Goal: Task Accomplishment & Management: Manage account settings

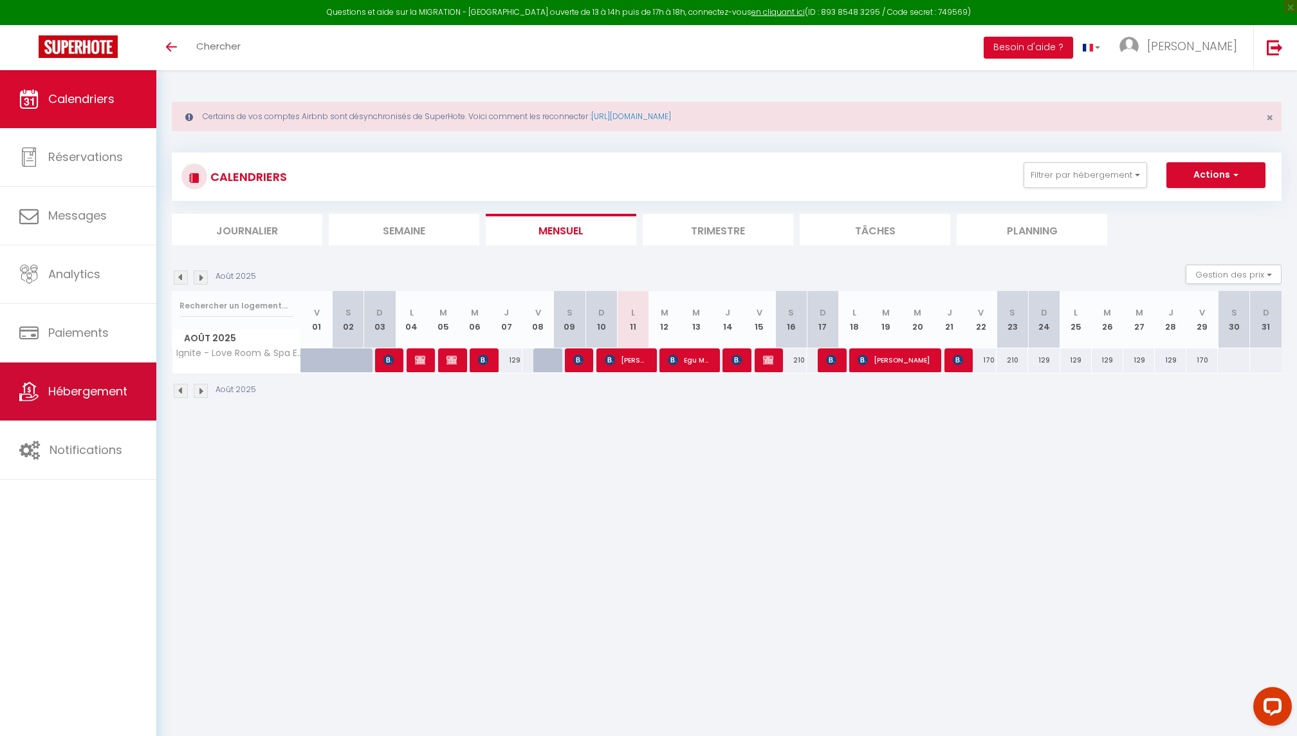
click at [96, 409] on link "Hébergement" at bounding box center [78, 391] width 156 height 58
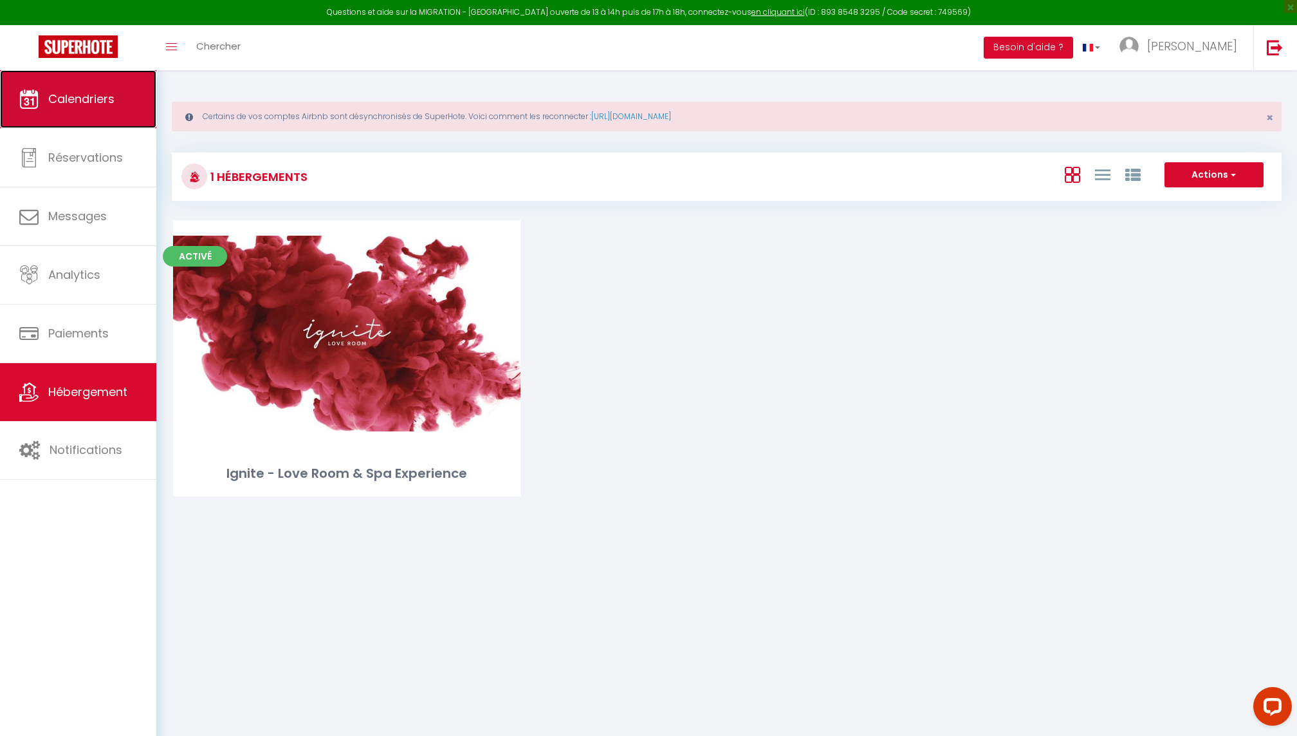
click at [97, 119] on link "Calendriers" at bounding box center [78, 99] width 156 height 58
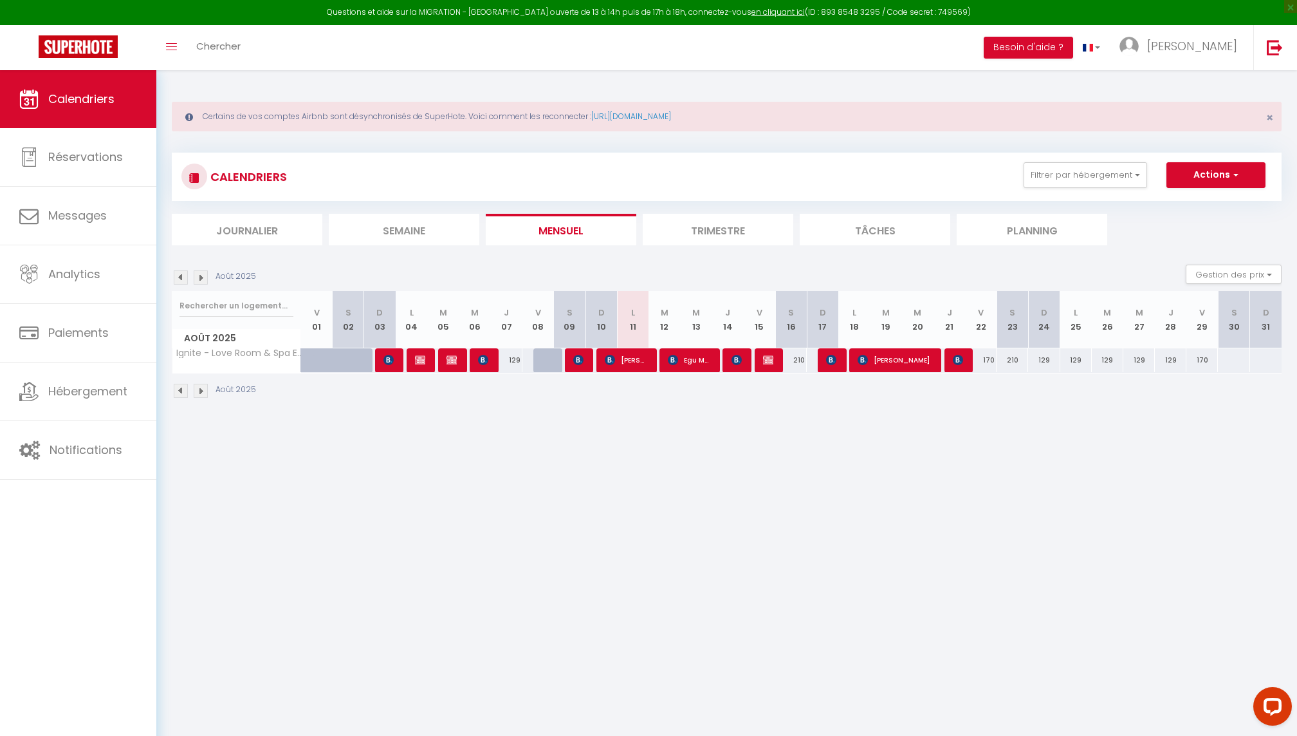
click at [201, 279] on img at bounding box center [201, 277] width 14 height 14
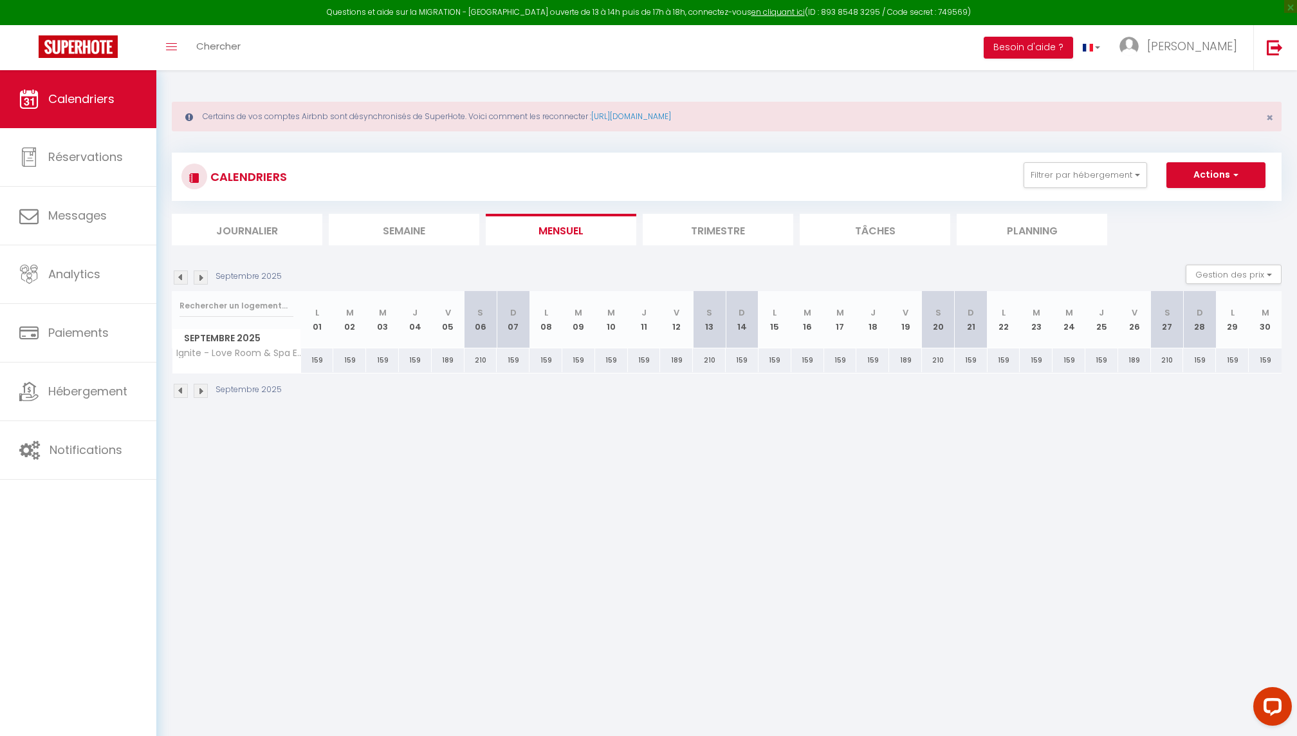
click at [178, 276] on img at bounding box center [181, 277] width 14 height 14
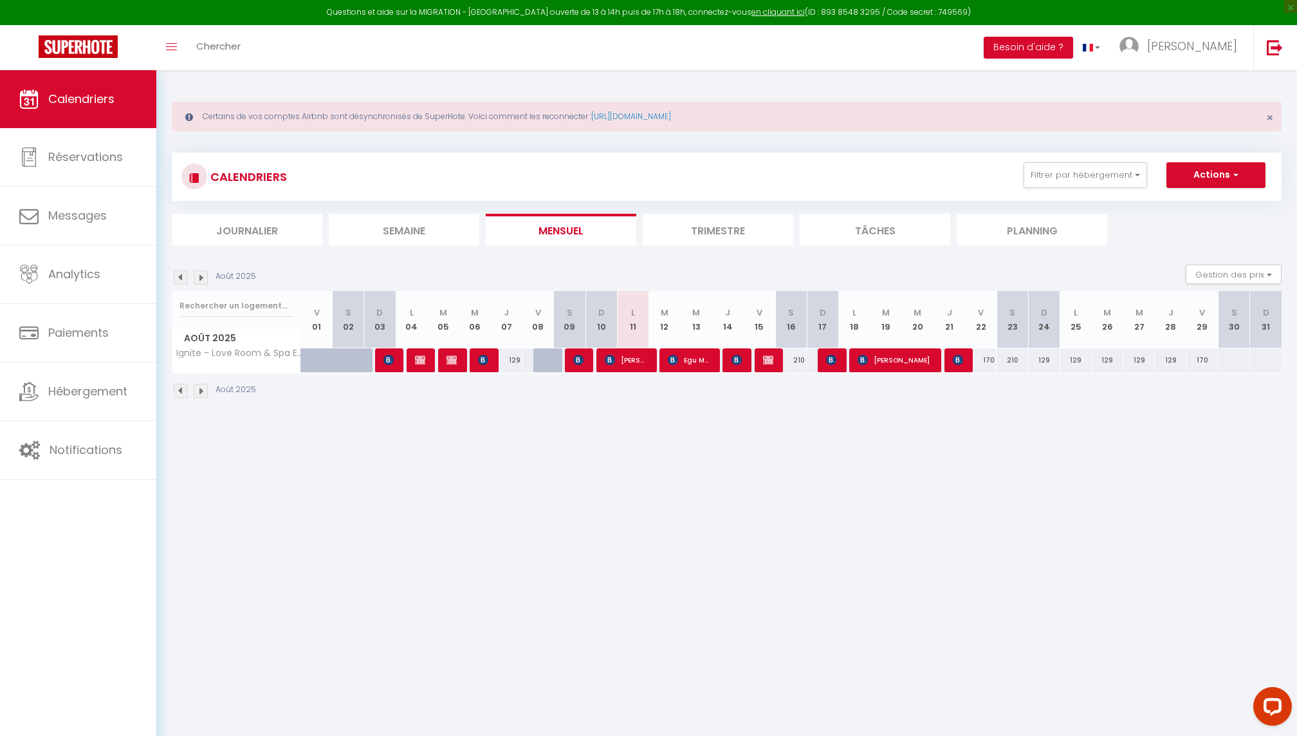
click at [1238, 355] on div at bounding box center [1234, 360] width 32 height 24
type input "[PERSON_NAME] 30 Août 2025"
type input "Dim 31 Août 2025"
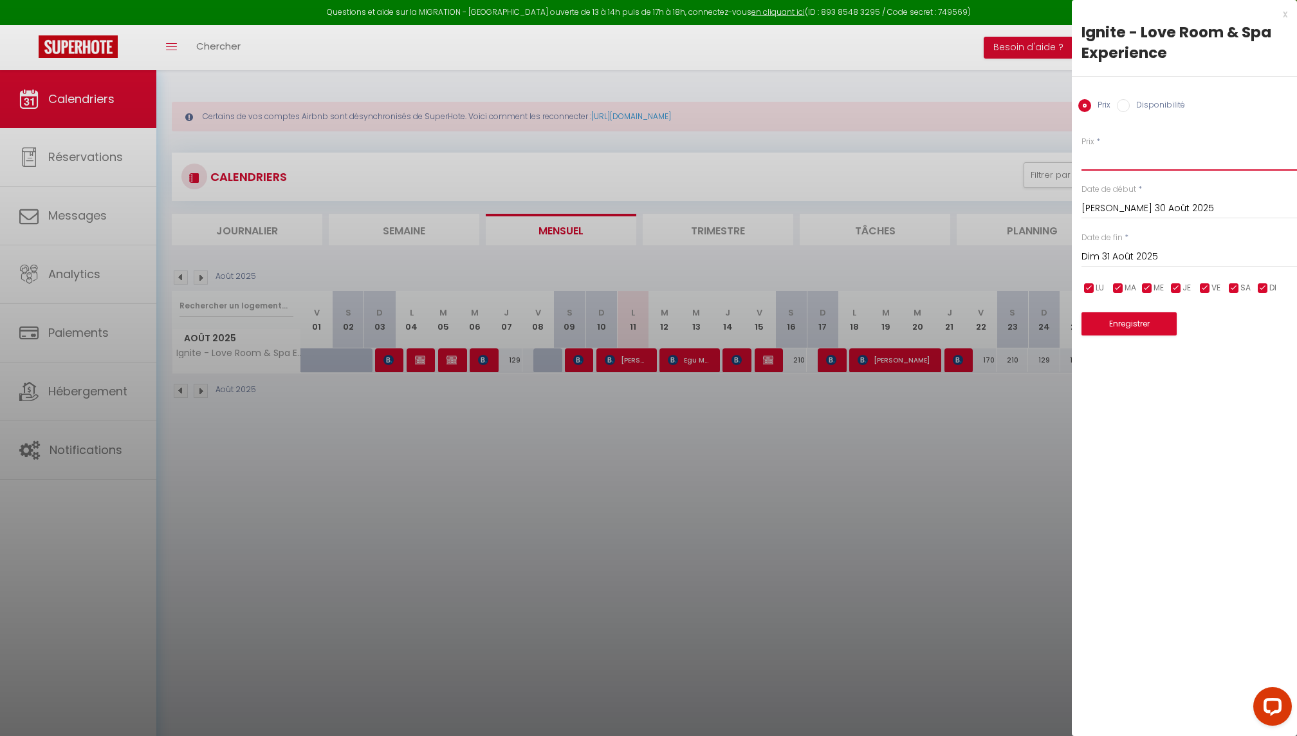
click at [1120, 162] on input "Prix" at bounding box center [1190, 158] width 216 height 23
type input "210"
click at [1137, 319] on button "Enregistrer" at bounding box center [1129, 323] width 95 height 23
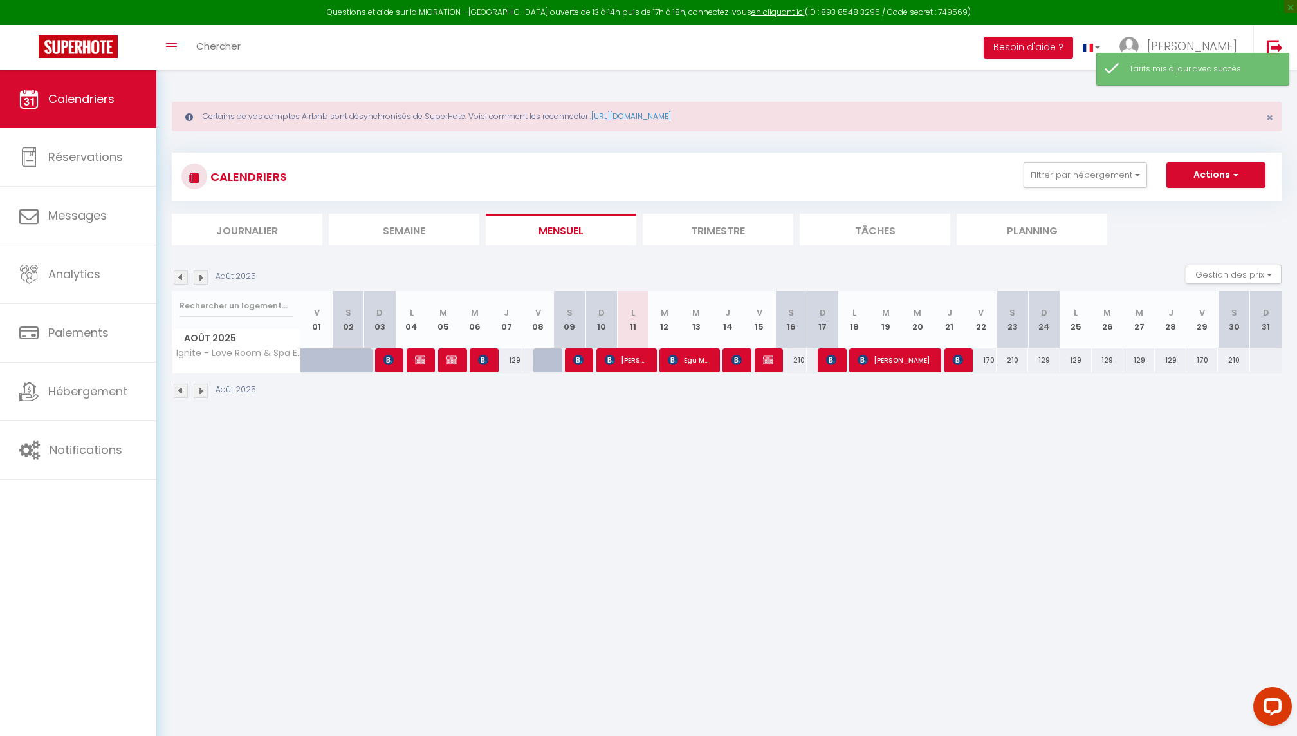
click at [1253, 359] on div at bounding box center [1266, 360] width 32 height 24
type input "Dim 31 Août 2025"
type input "Lun 01 Septembre 2025"
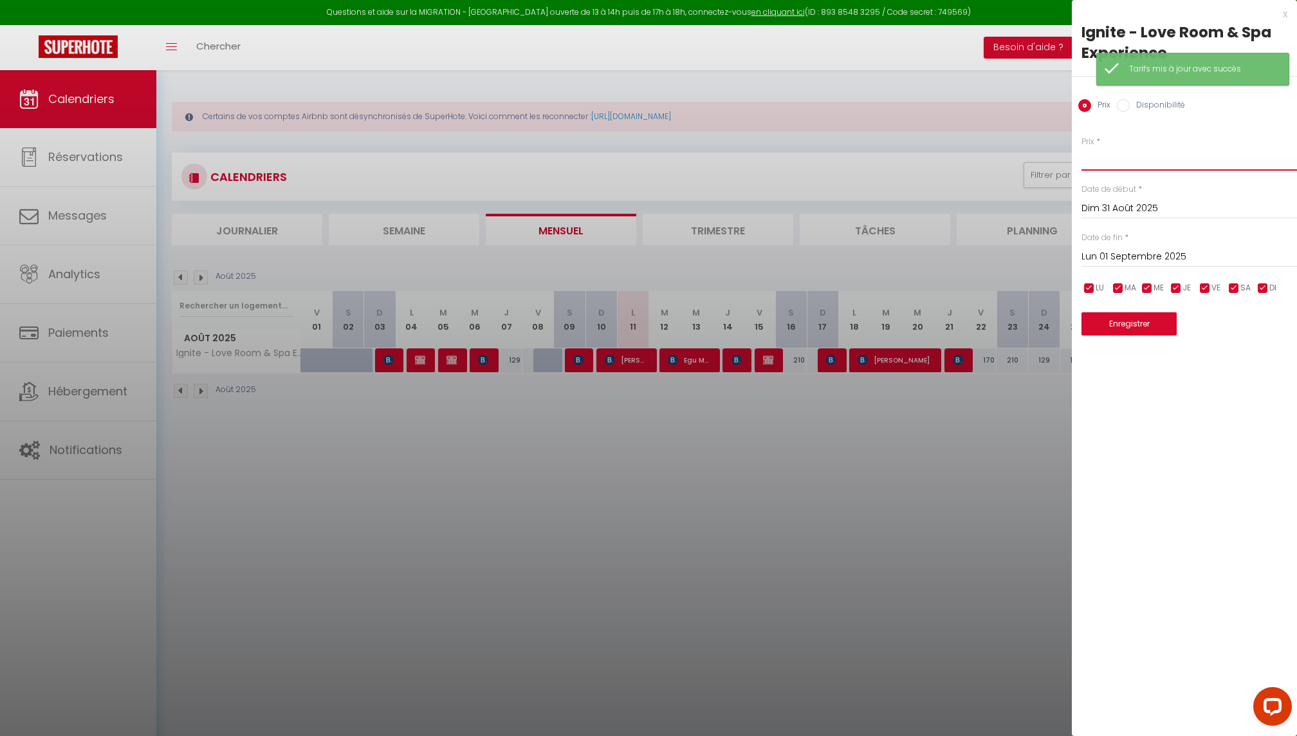
click at [1106, 163] on input "Prix" at bounding box center [1190, 158] width 216 height 23
type input "170"
click at [1134, 315] on button "Enregistrer" at bounding box center [1129, 323] width 95 height 23
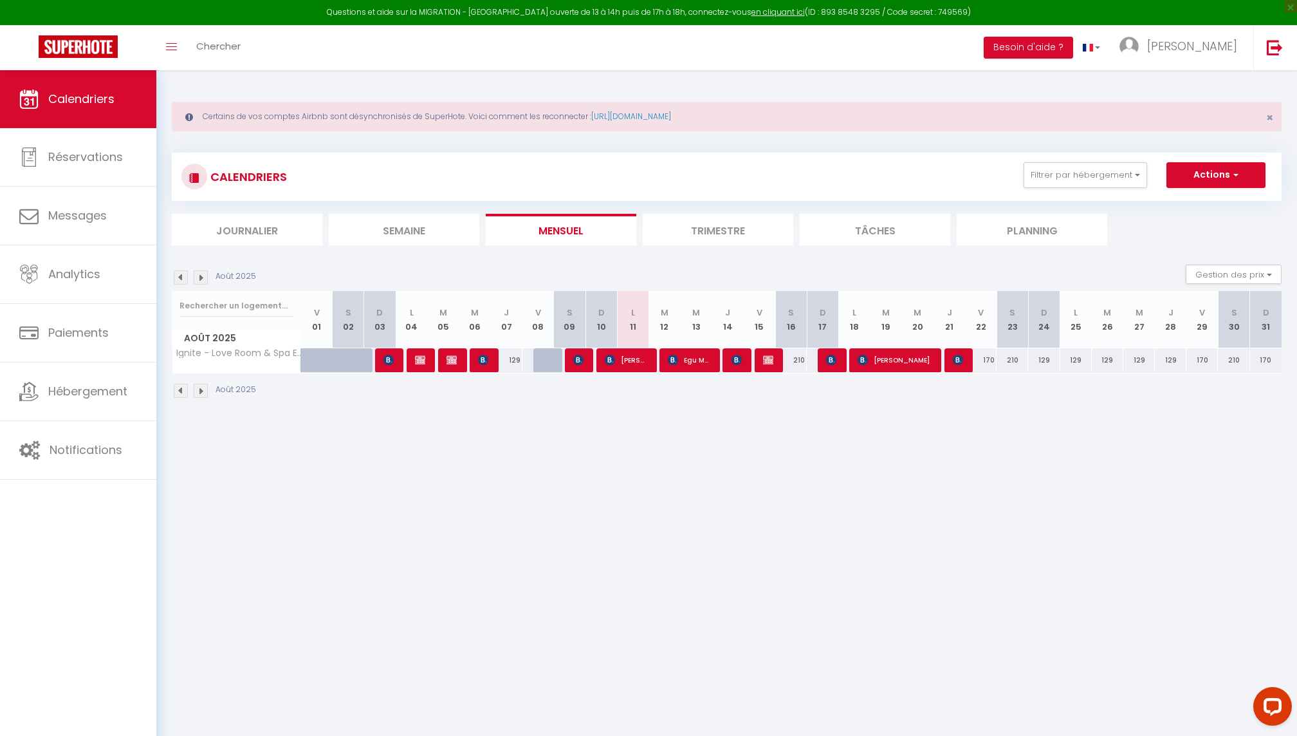
click at [177, 278] on img at bounding box center [181, 277] width 14 height 14
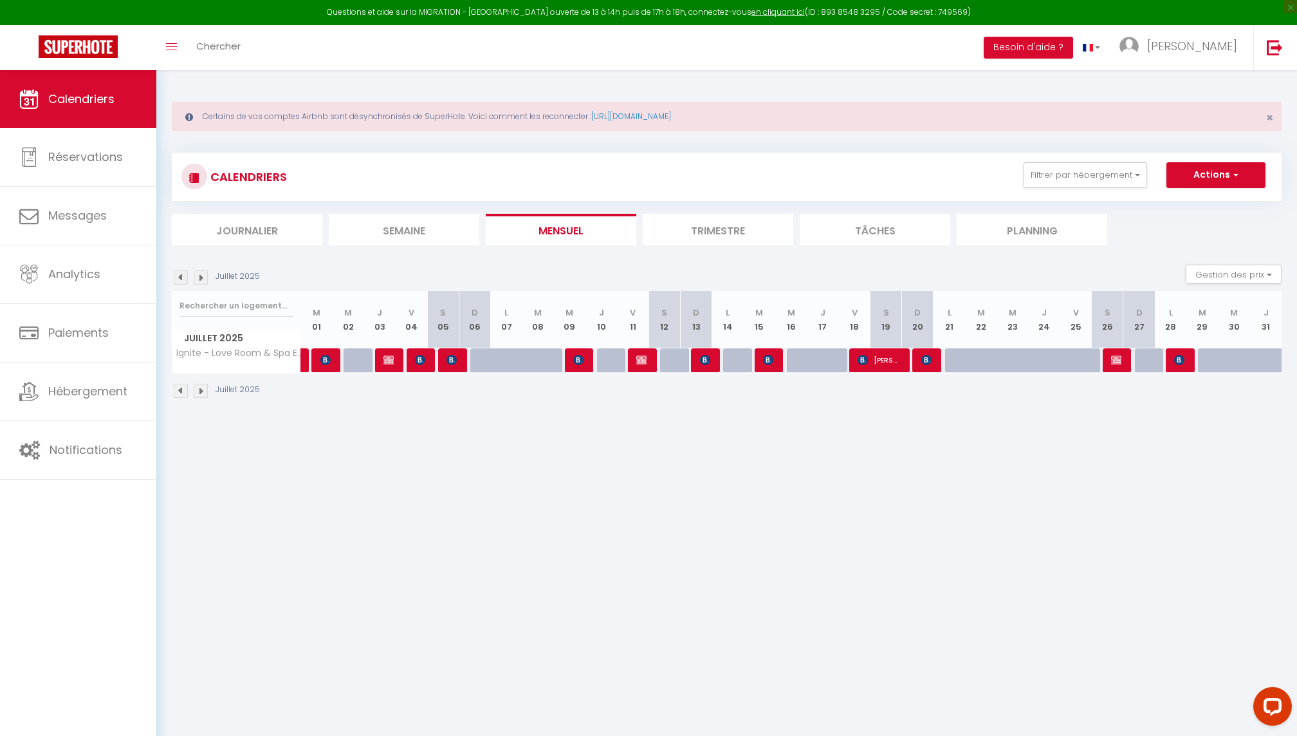
click at [184, 275] on img at bounding box center [181, 277] width 14 height 14
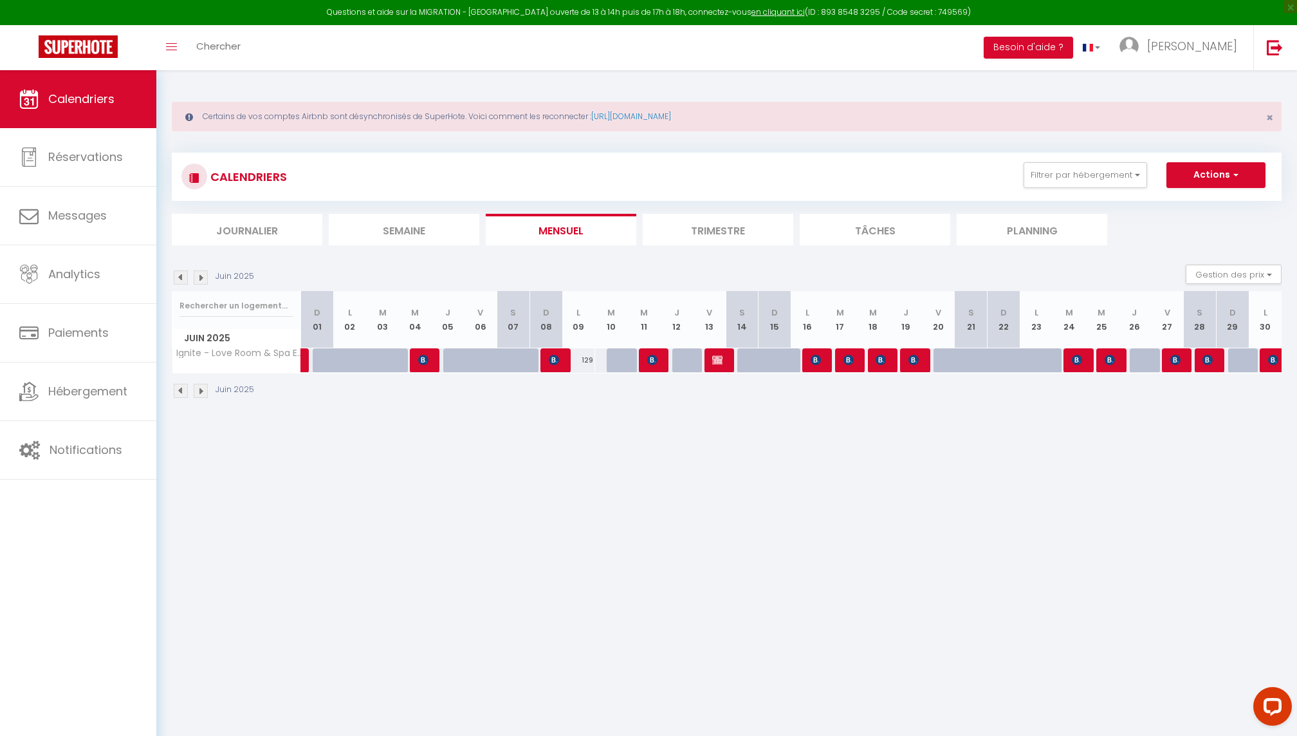
click at [181, 274] on img at bounding box center [181, 277] width 14 height 14
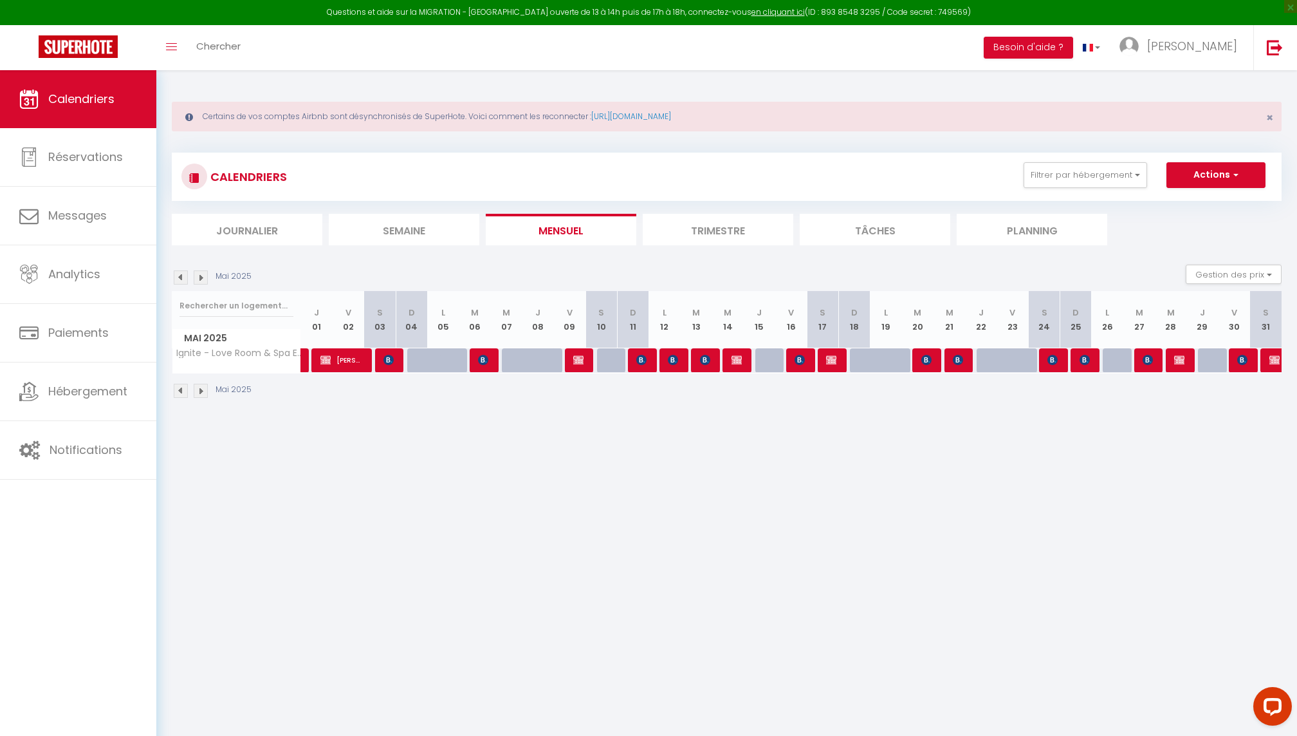
click at [183, 274] on img at bounding box center [181, 277] width 14 height 14
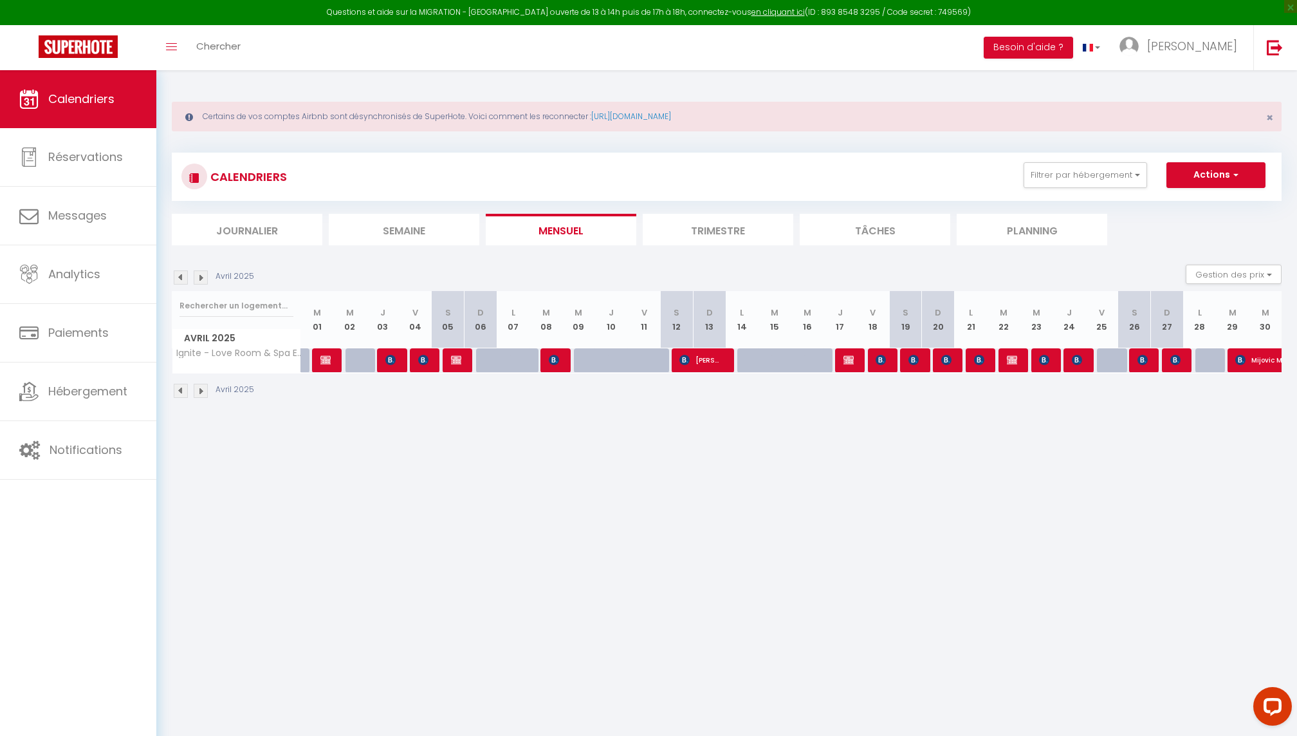
click at [177, 276] on img at bounding box center [181, 277] width 14 height 14
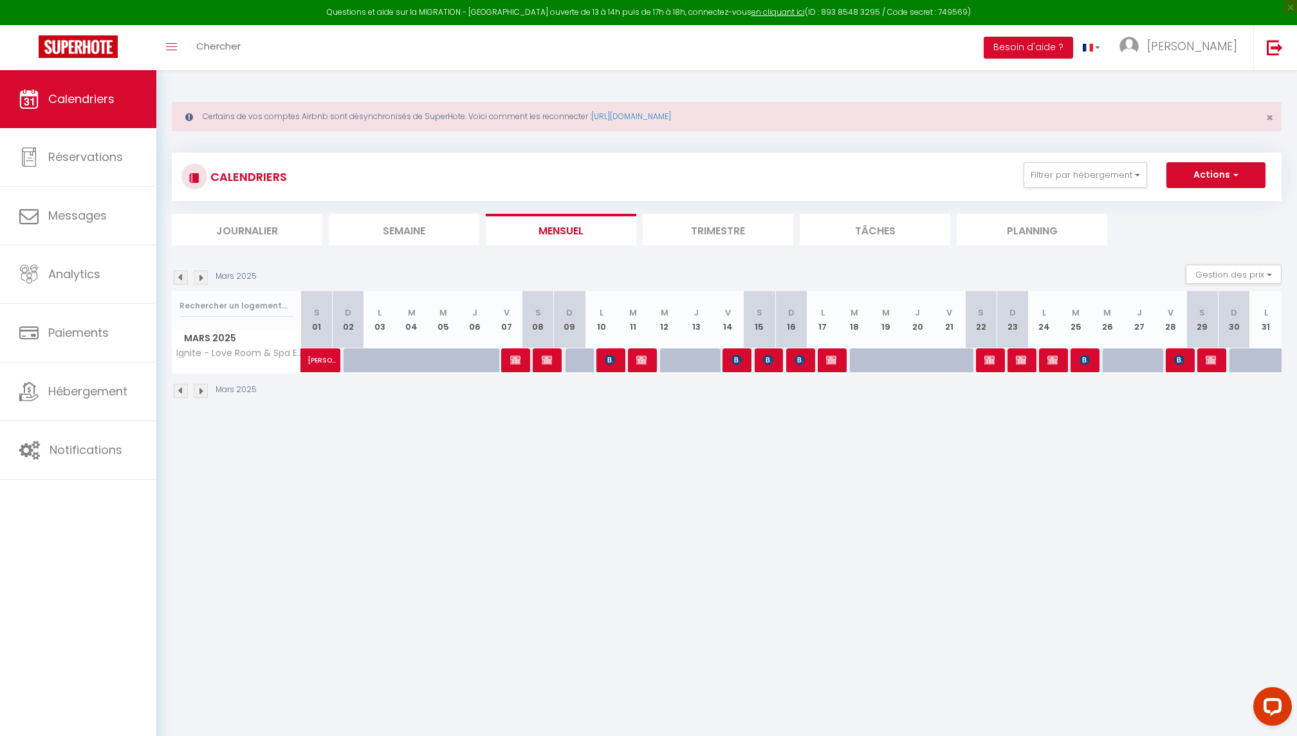
click at [177, 276] on img at bounding box center [181, 277] width 14 height 14
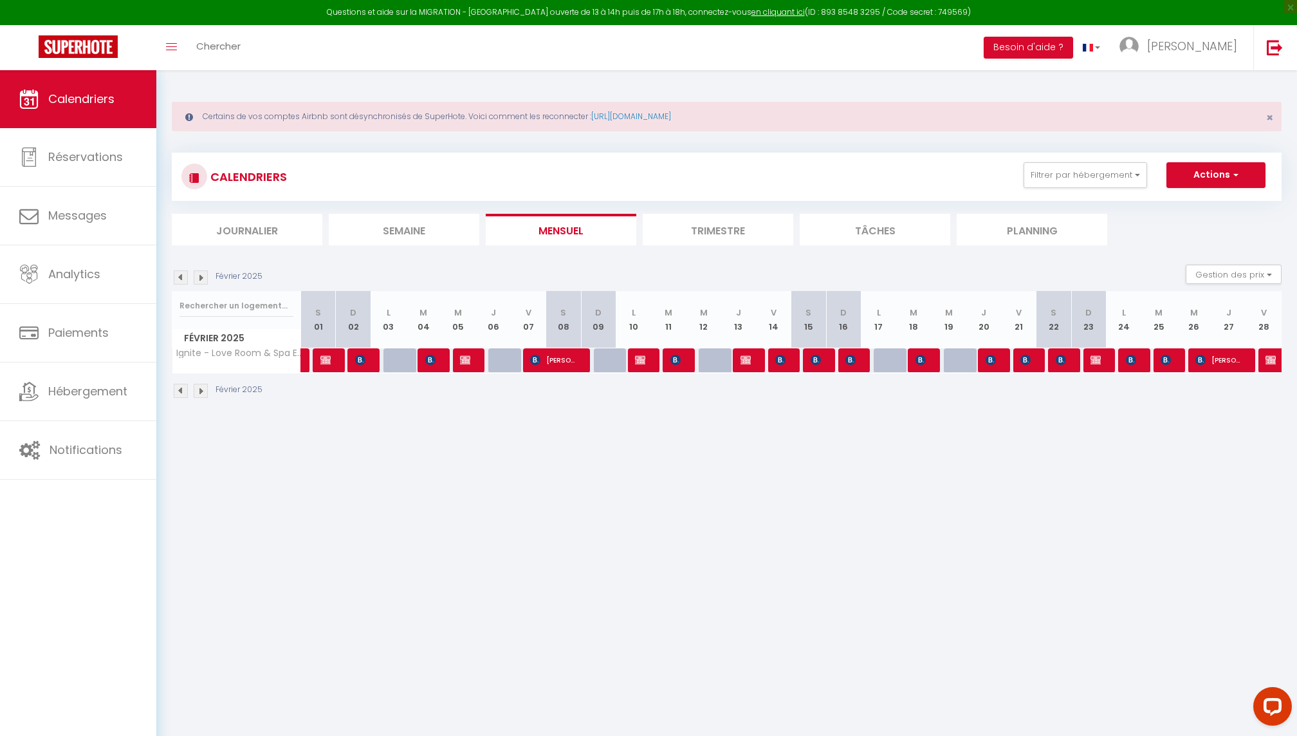
click at [177, 276] on img at bounding box center [181, 277] width 14 height 14
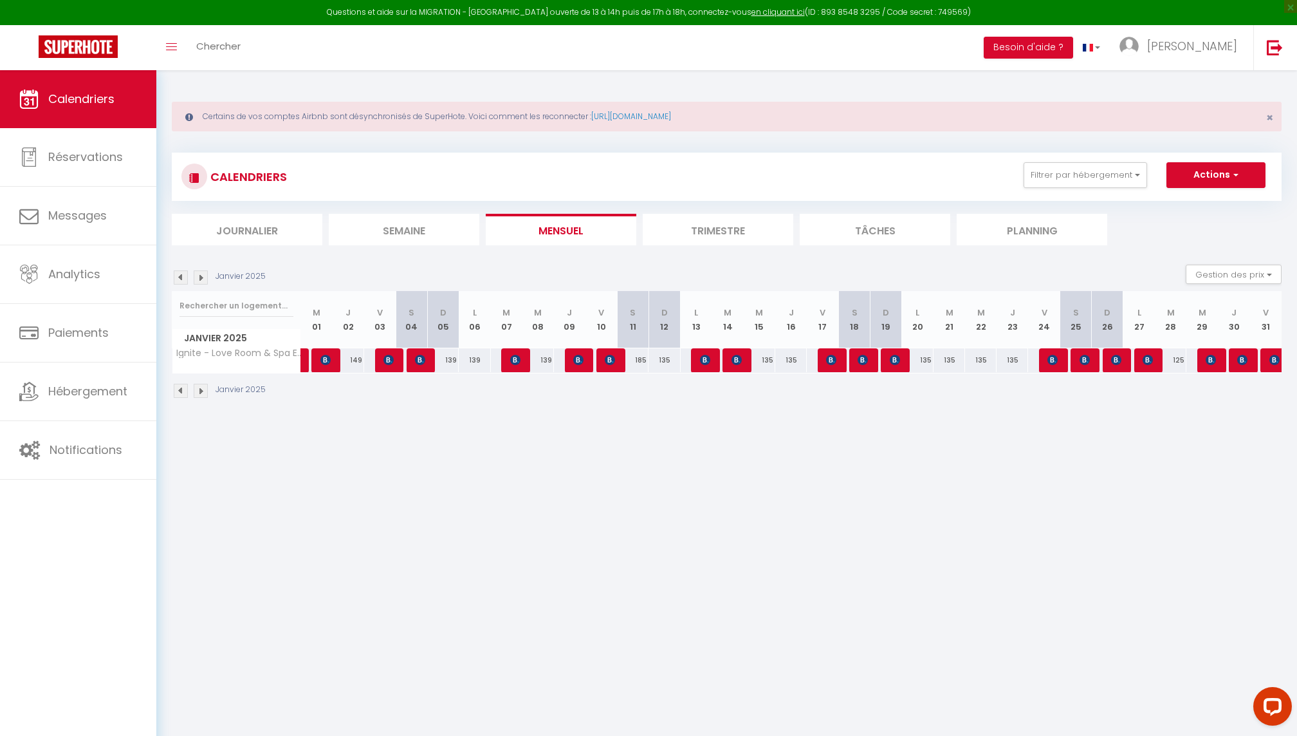
click at [177, 276] on img at bounding box center [181, 277] width 14 height 14
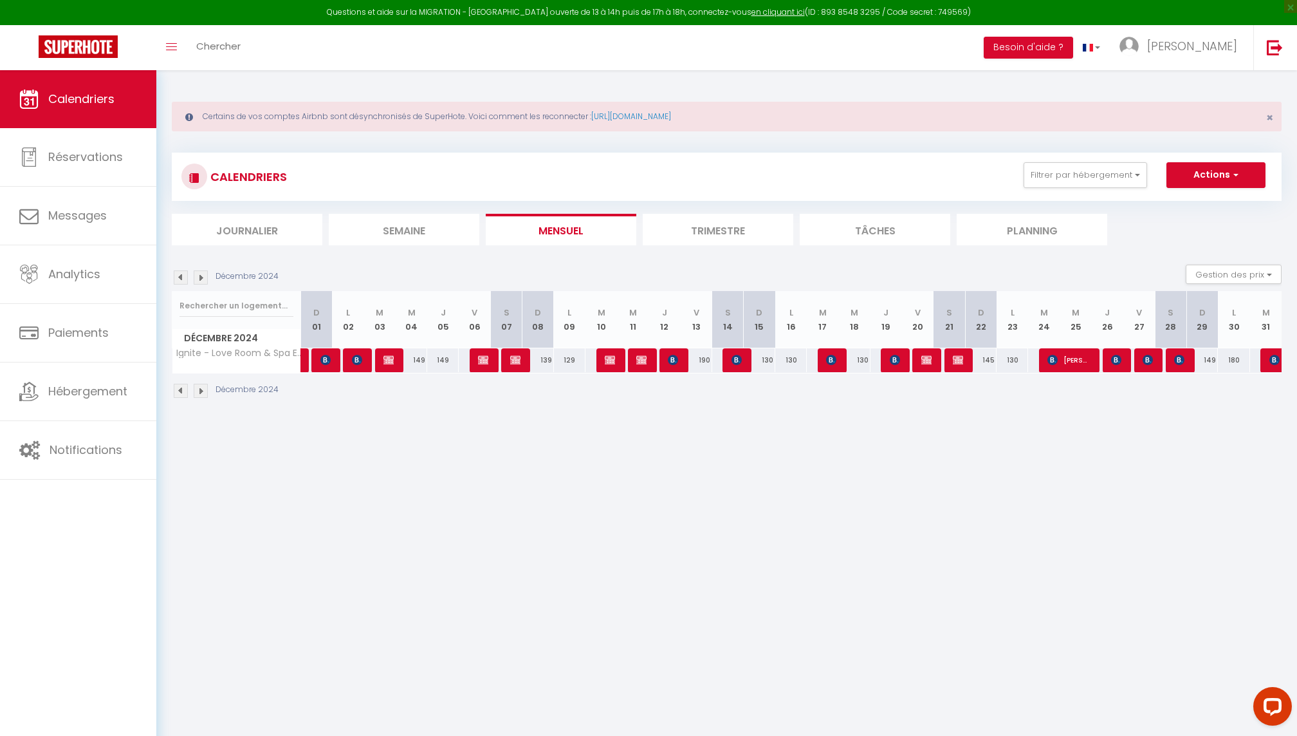
click at [177, 276] on img at bounding box center [181, 277] width 14 height 14
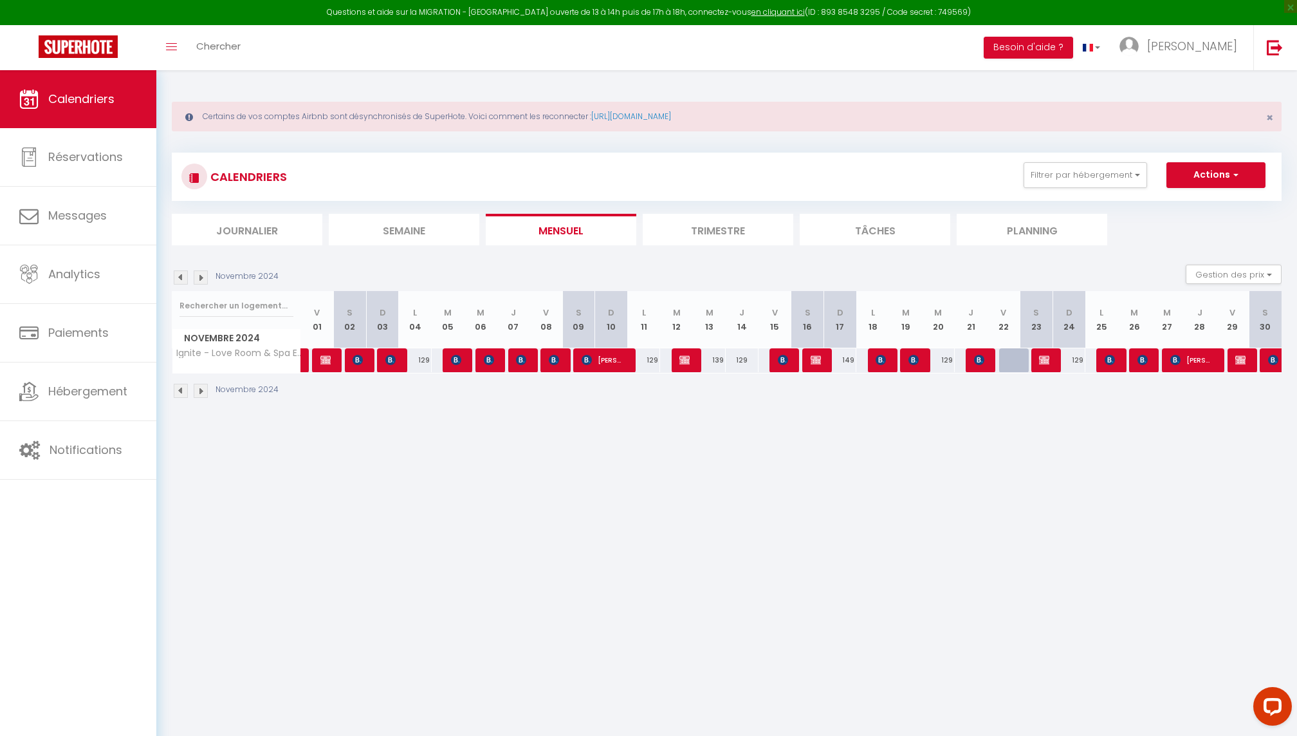
click at [177, 276] on img at bounding box center [181, 277] width 14 height 14
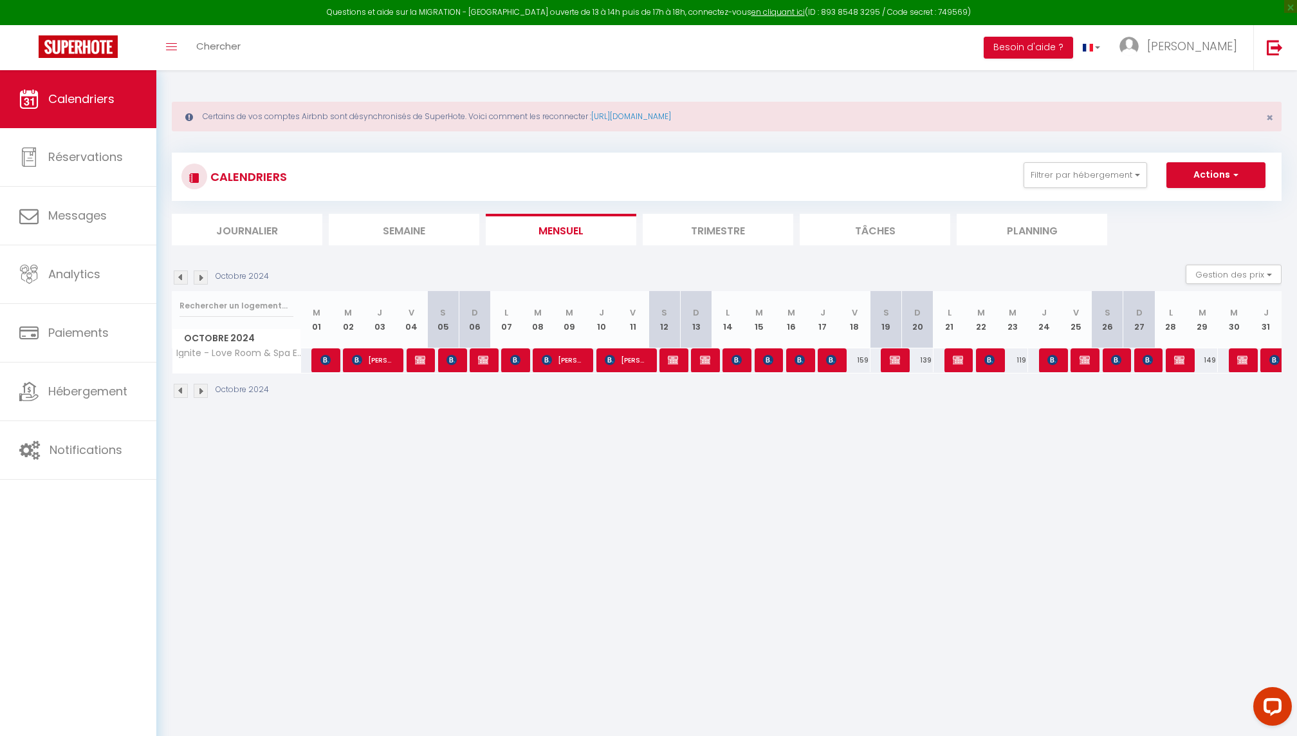
click at [177, 276] on img at bounding box center [181, 277] width 14 height 14
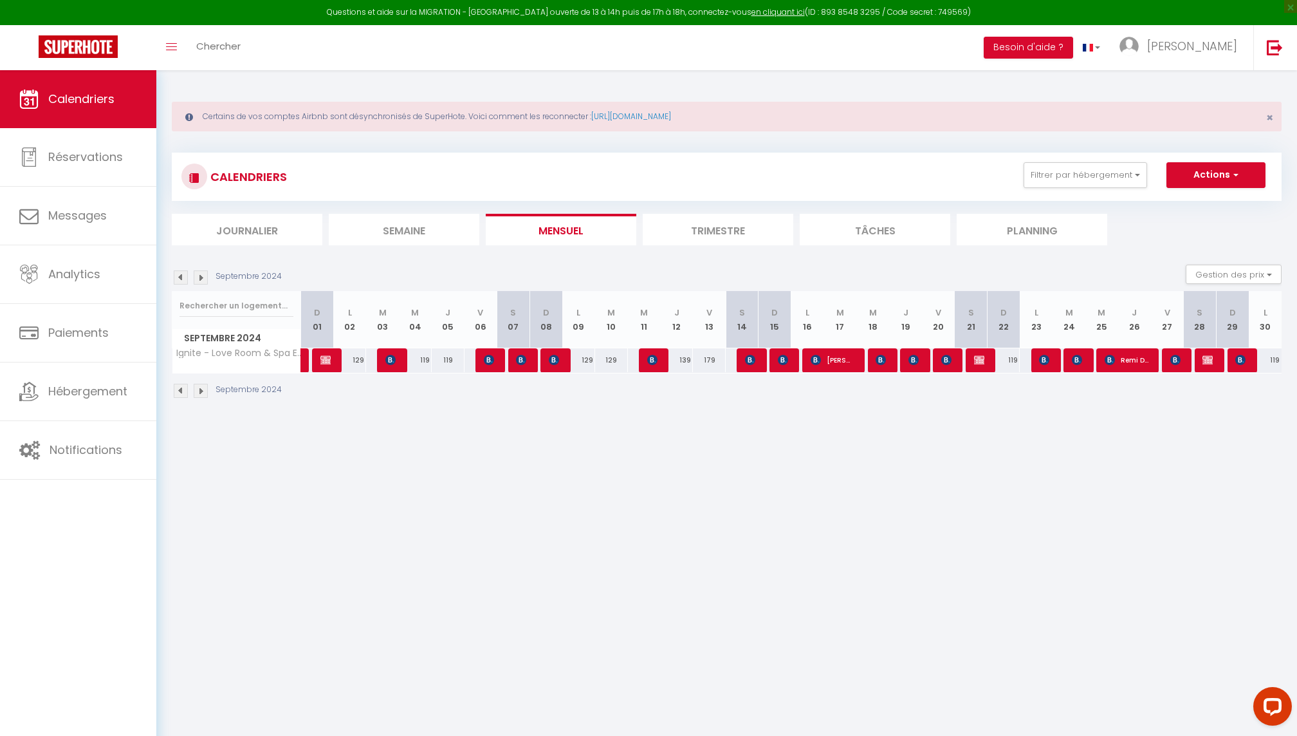
click at [177, 276] on img at bounding box center [181, 277] width 14 height 14
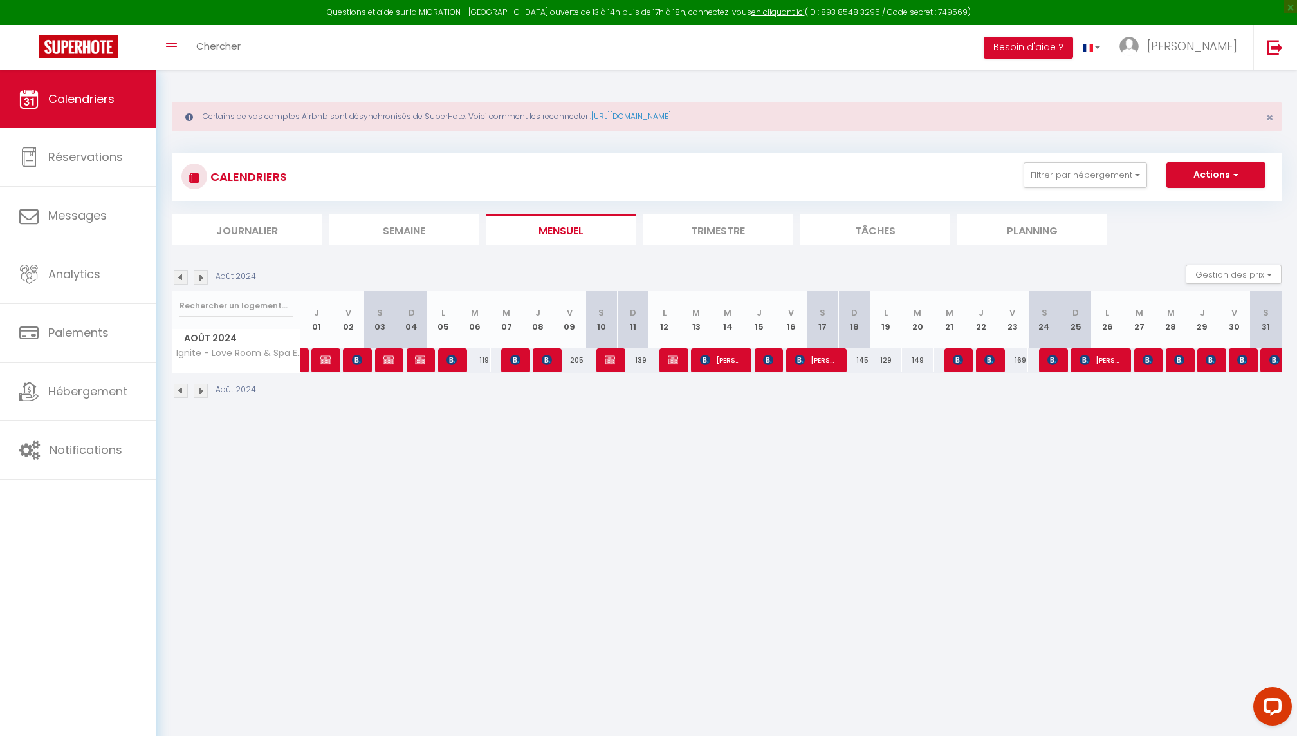
click at [177, 276] on img at bounding box center [181, 277] width 14 height 14
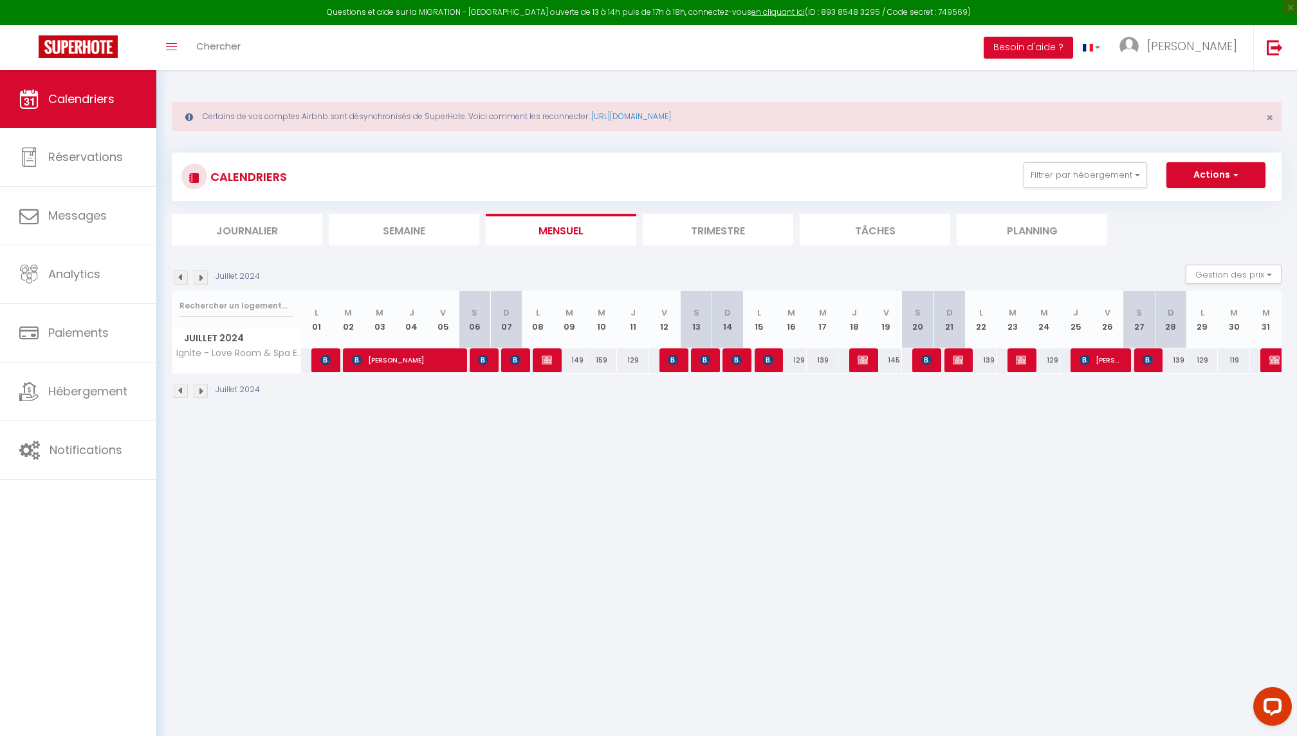
click at [177, 276] on img at bounding box center [181, 277] width 14 height 14
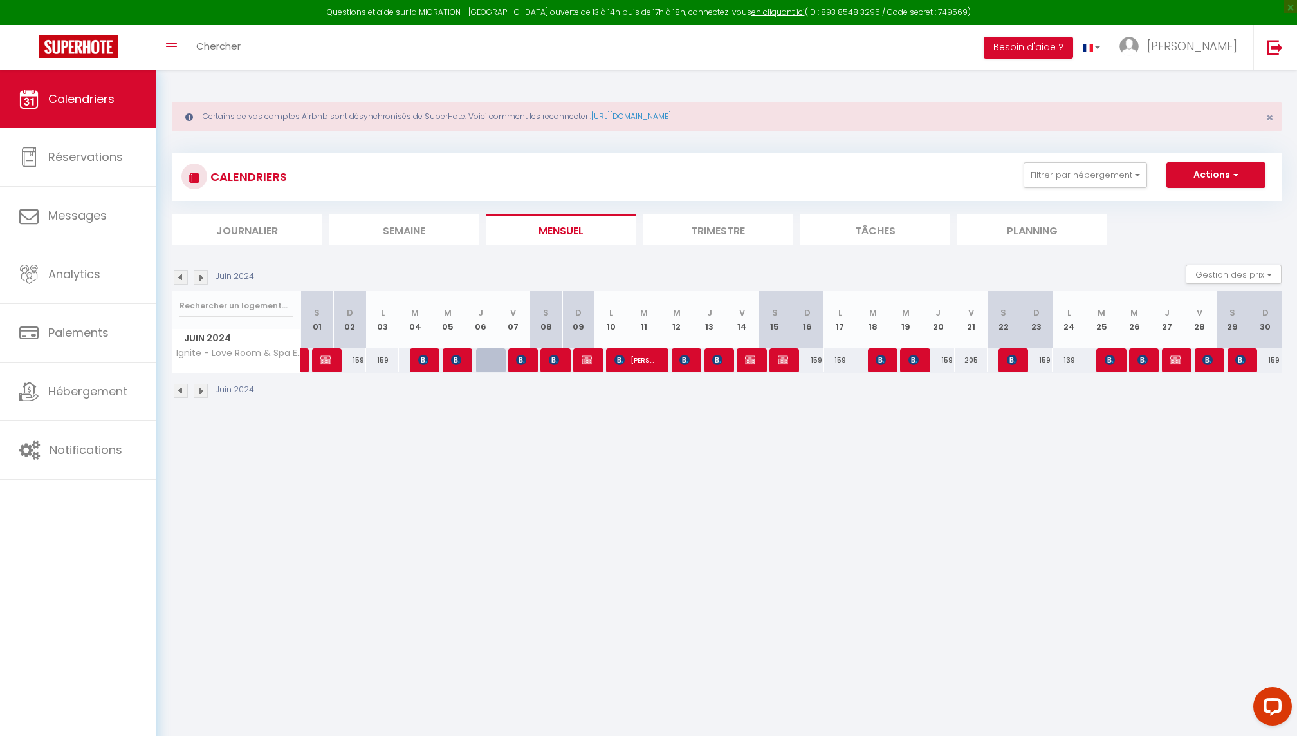
click at [205, 276] on img at bounding box center [201, 277] width 14 height 14
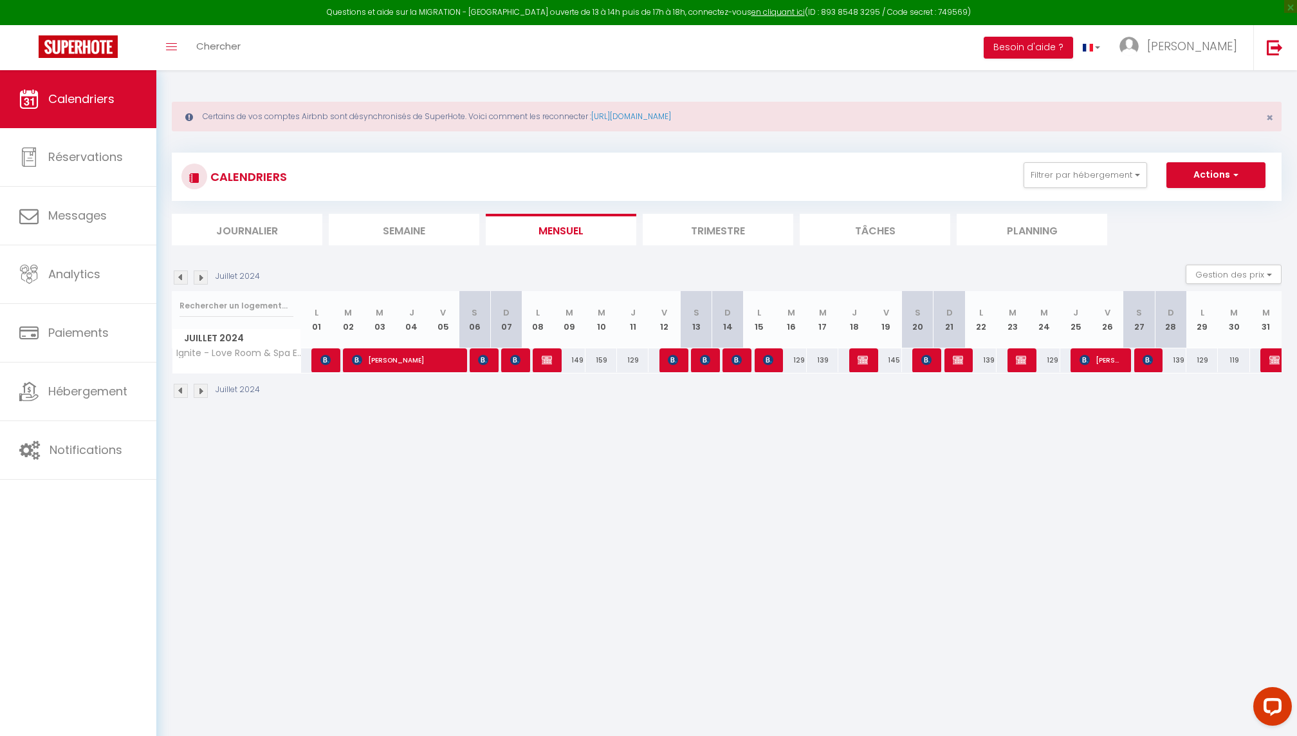
click at [180, 270] on img at bounding box center [181, 277] width 14 height 14
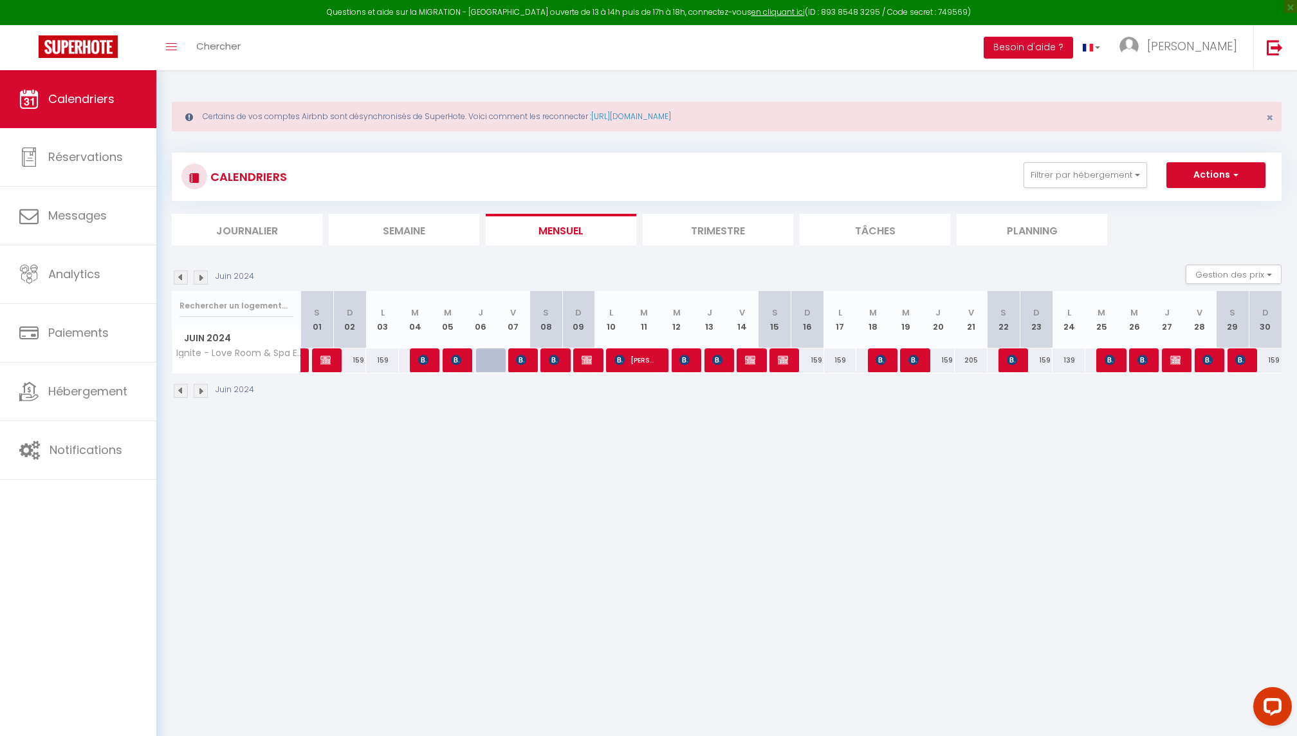
click at [180, 270] on img at bounding box center [181, 277] width 14 height 14
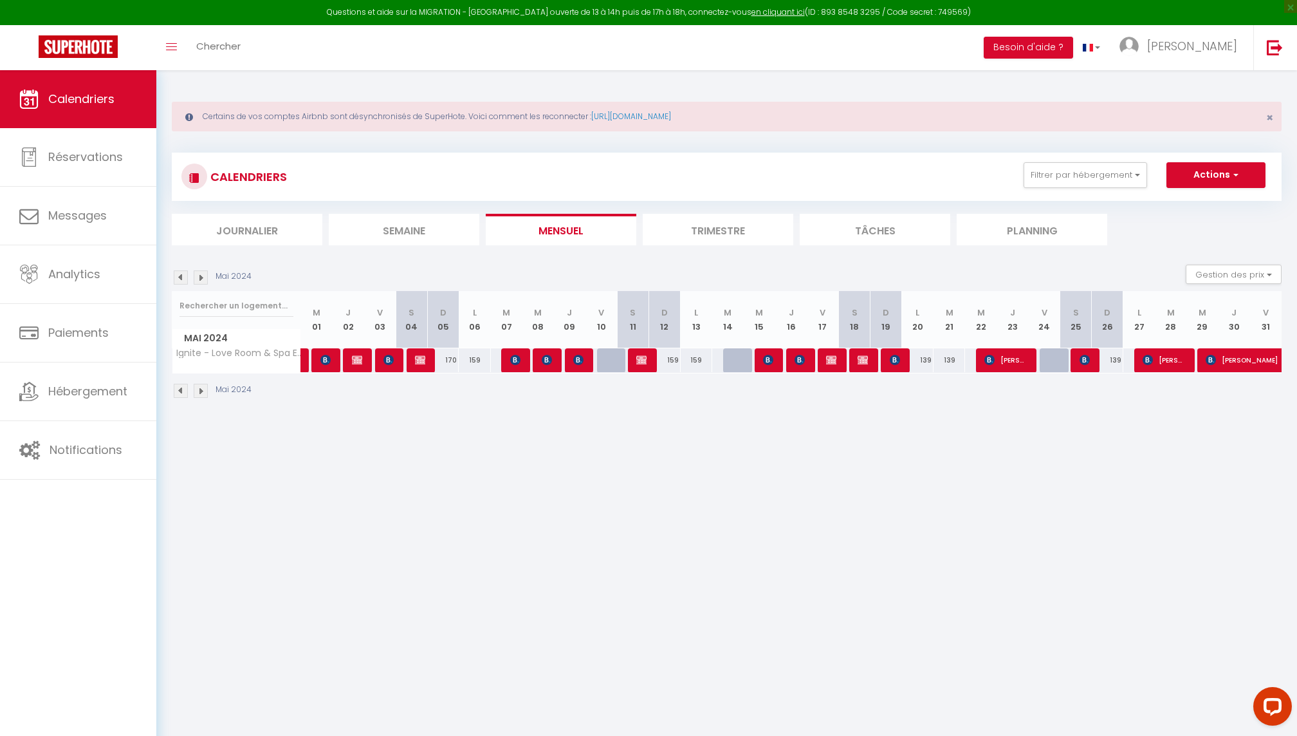
click at [180, 270] on img at bounding box center [181, 277] width 14 height 14
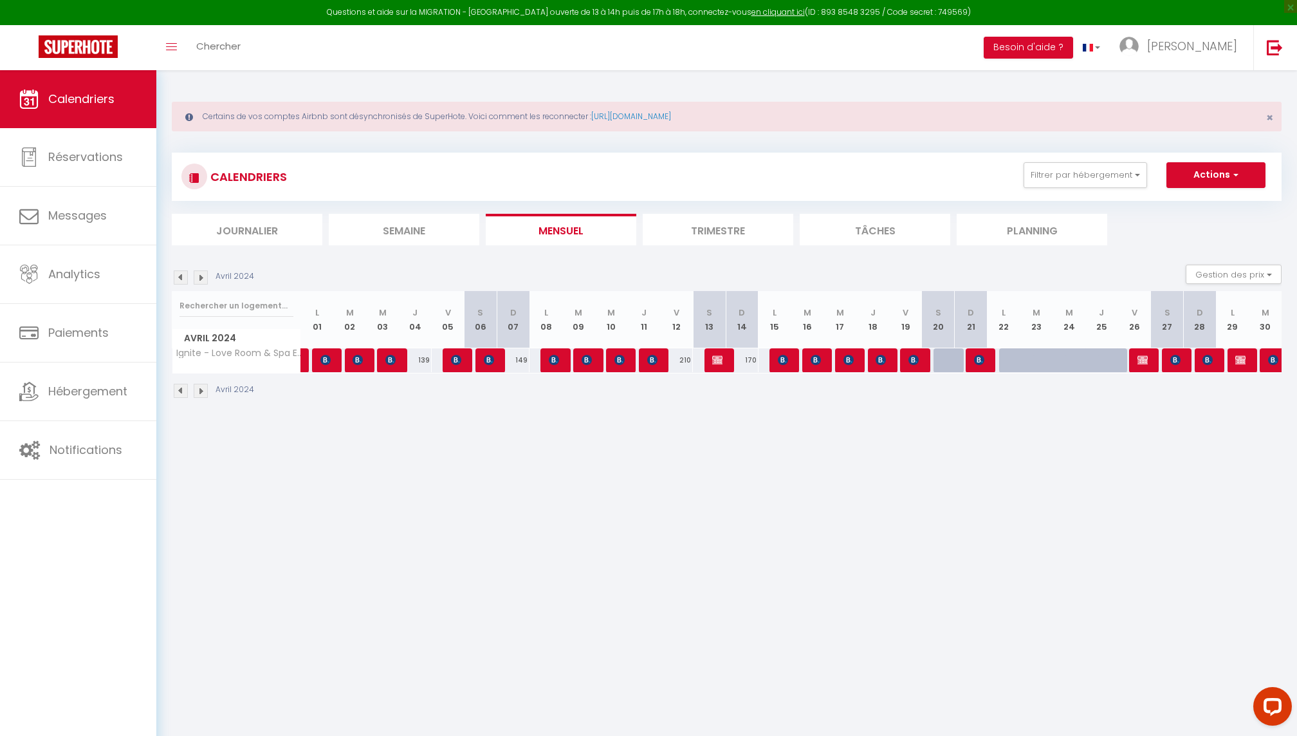
click at [180, 270] on img at bounding box center [181, 277] width 14 height 14
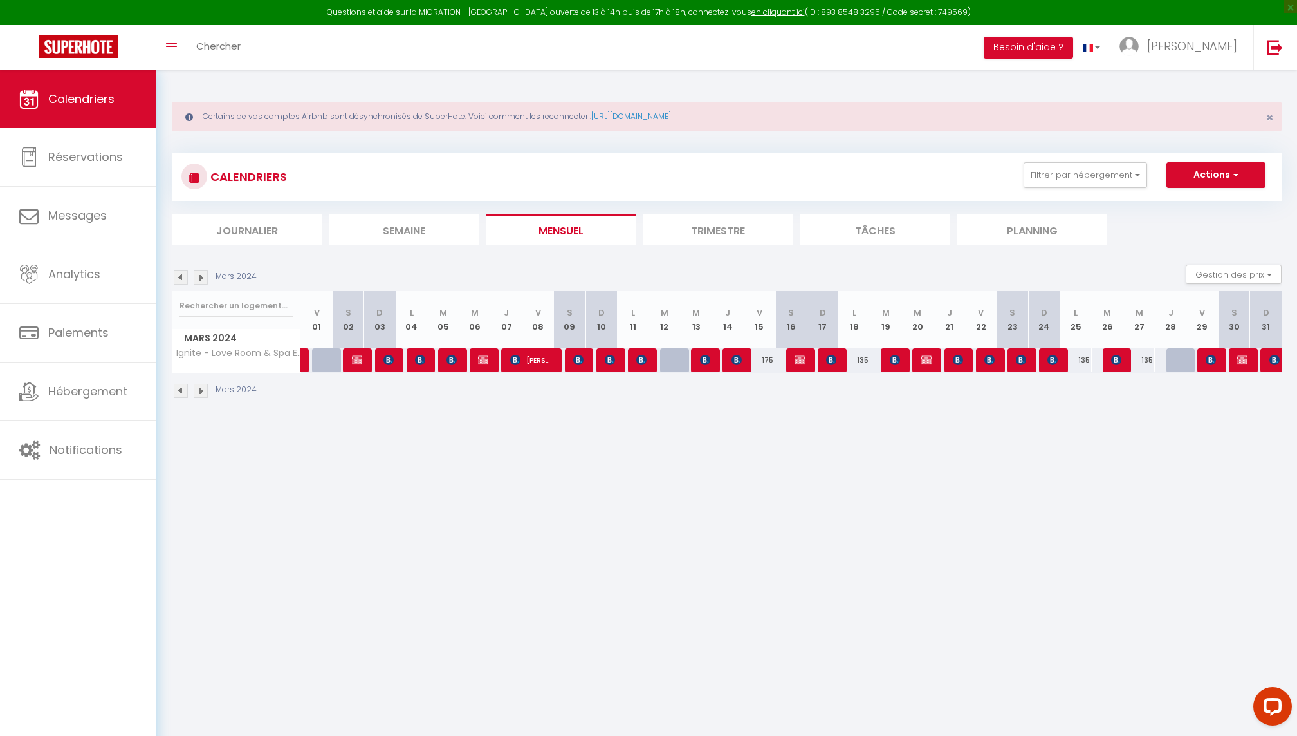
click at [180, 270] on img at bounding box center [181, 277] width 14 height 14
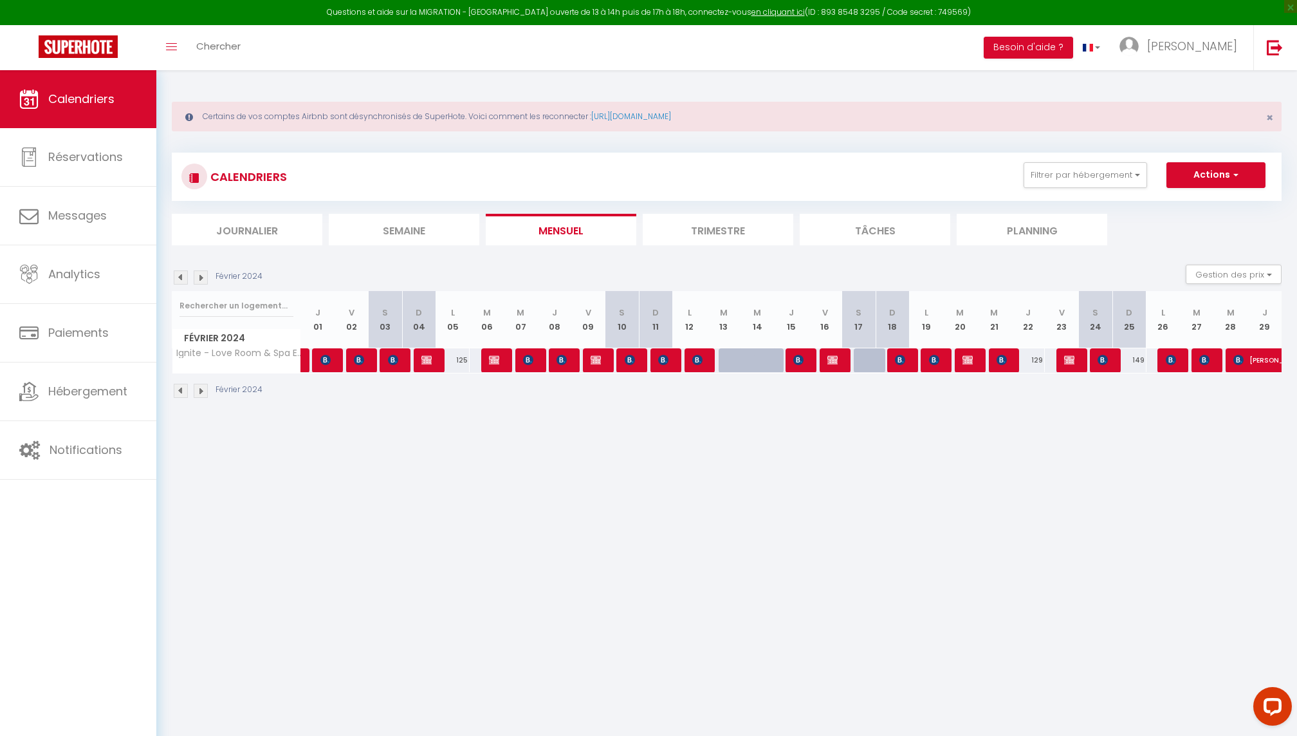
click at [180, 270] on img at bounding box center [181, 277] width 14 height 14
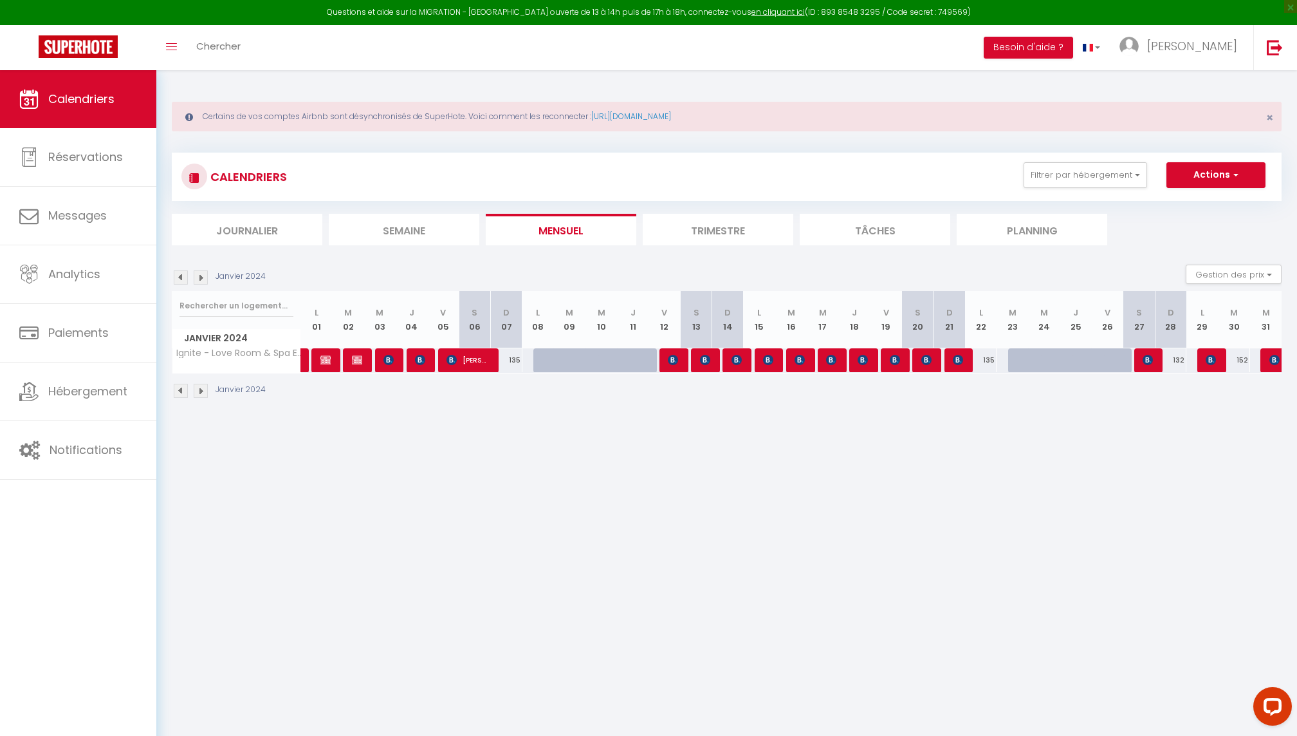
click at [180, 270] on img at bounding box center [181, 277] width 14 height 14
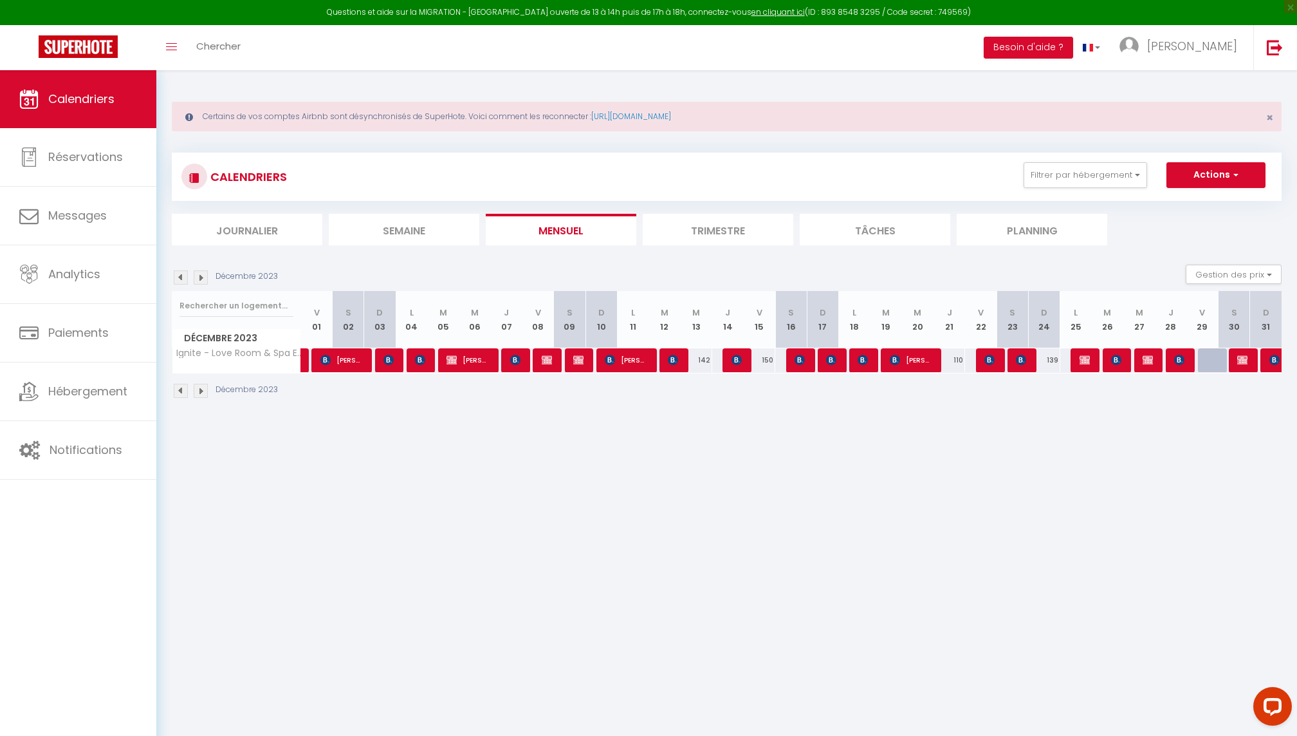
click at [180, 270] on img at bounding box center [181, 277] width 14 height 14
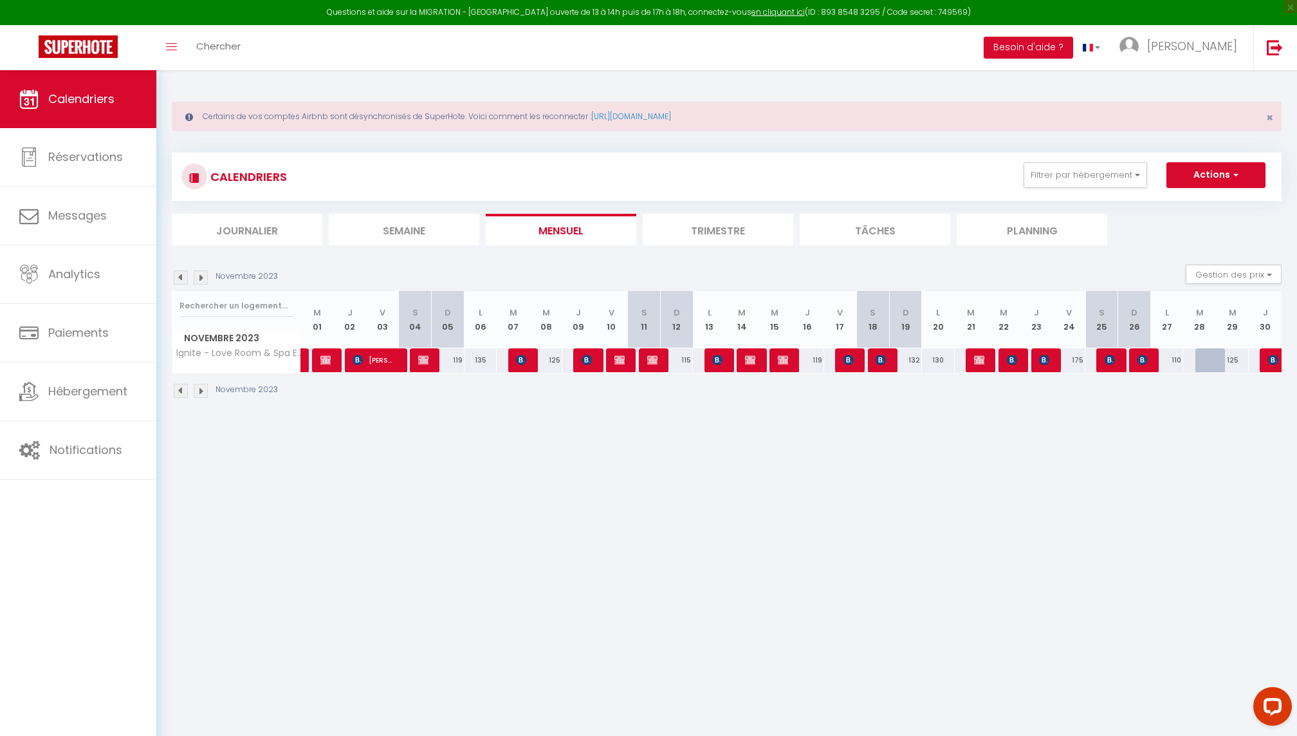
click at [180, 270] on img at bounding box center [181, 277] width 14 height 14
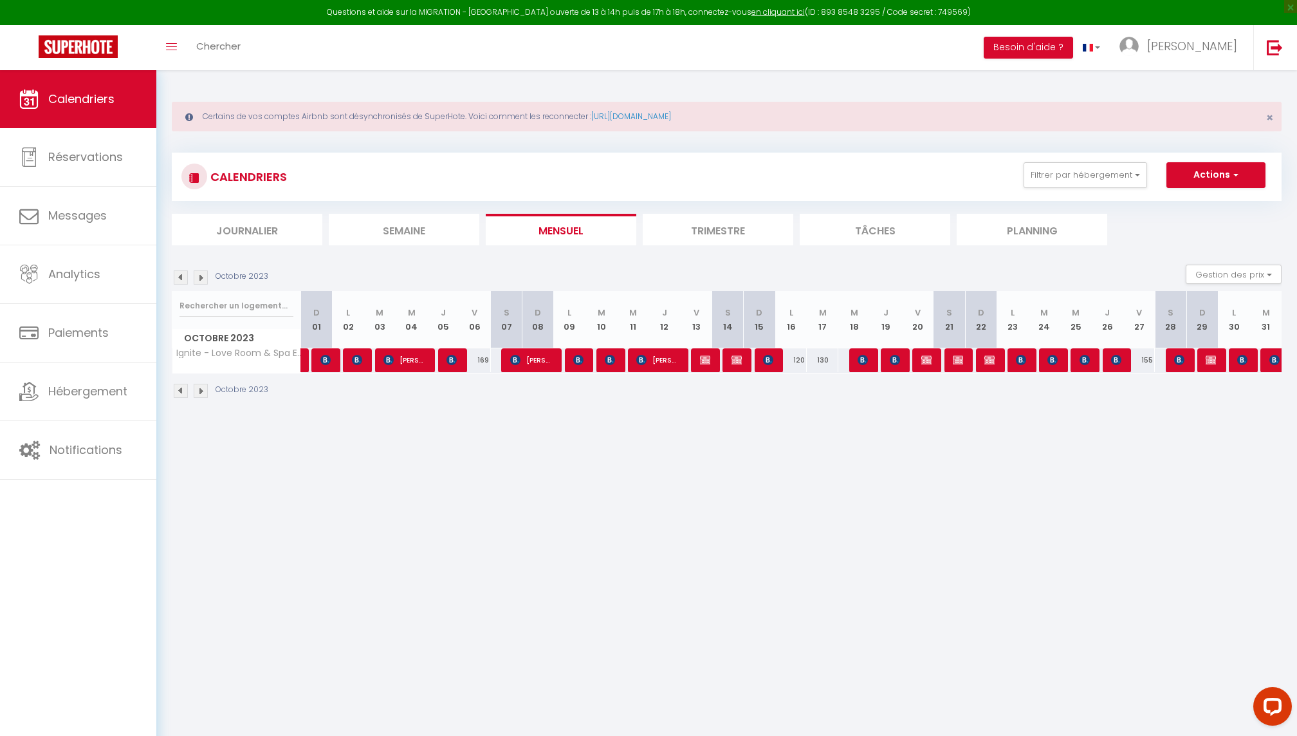
click at [180, 270] on img at bounding box center [181, 277] width 14 height 14
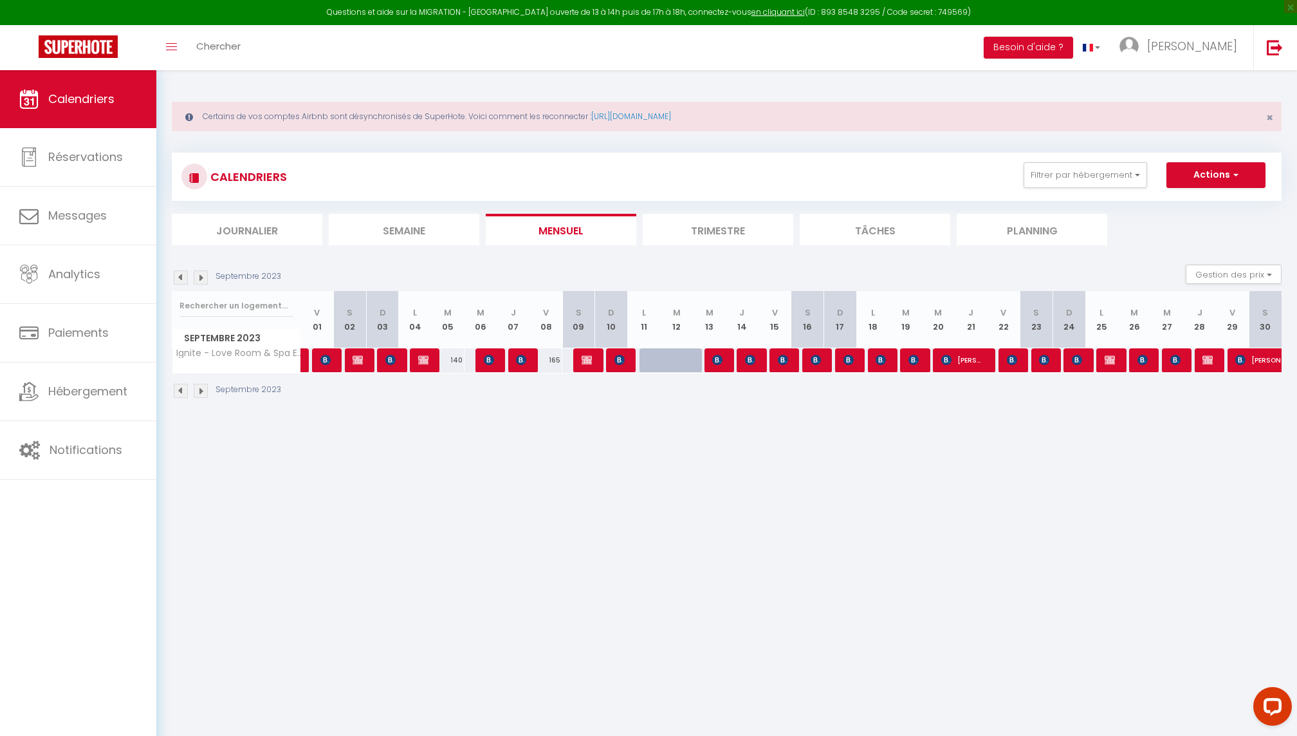
click at [180, 270] on img at bounding box center [181, 277] width 14 height 14
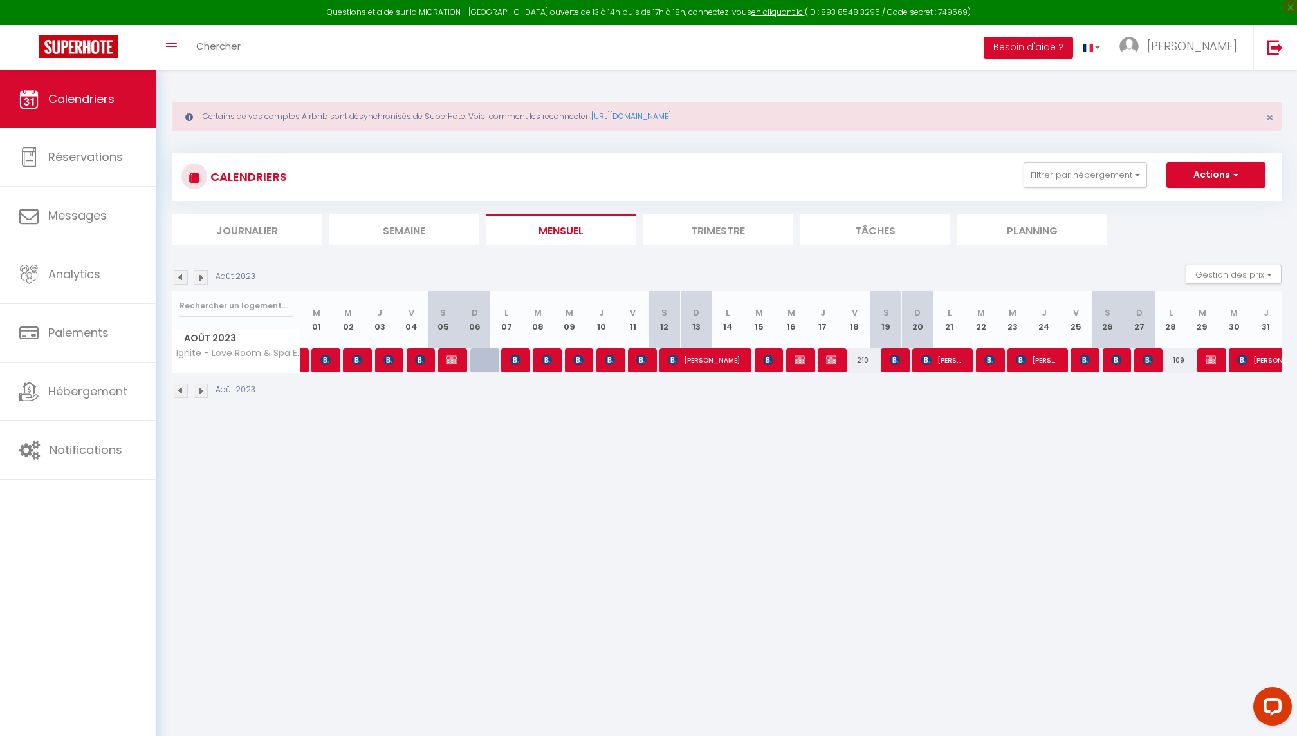
click at [180, 270] on img at bounding box center [181, 277] width 14 height 14
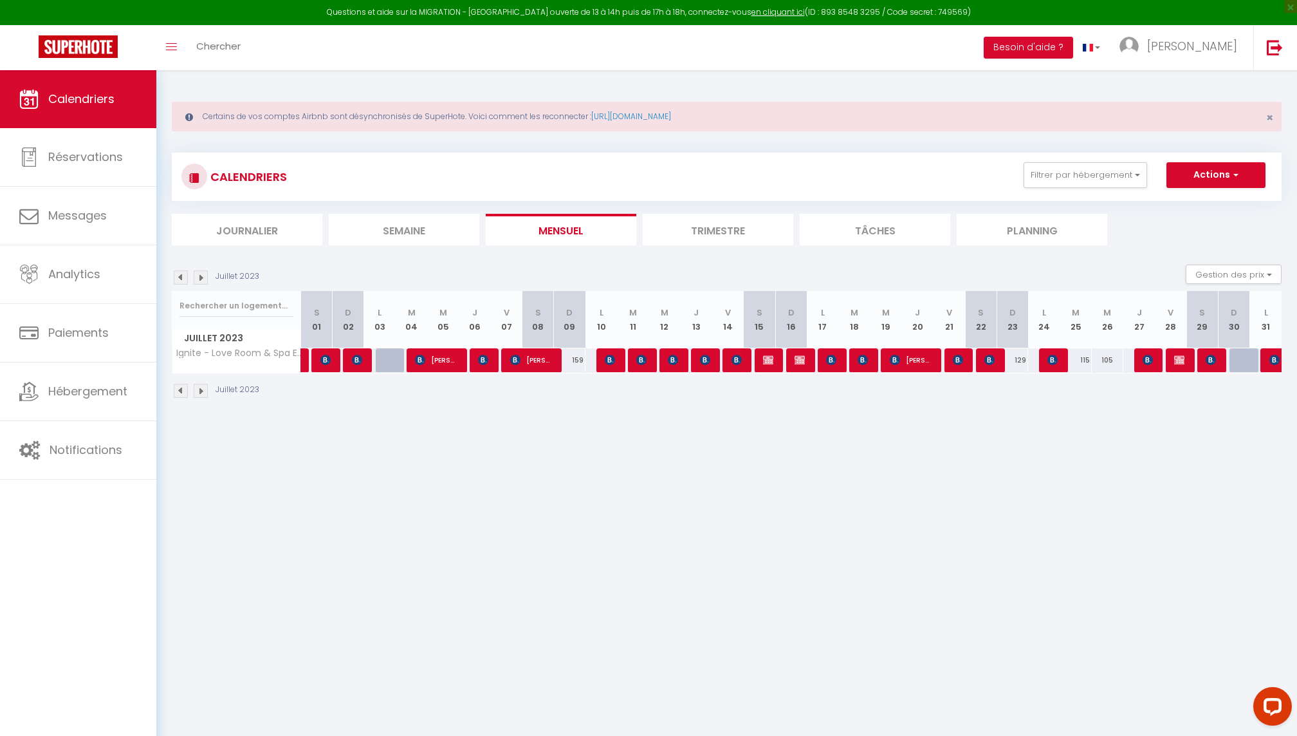
click at [180, 270] on img at bounding box center [181, 277] width 14 height 14
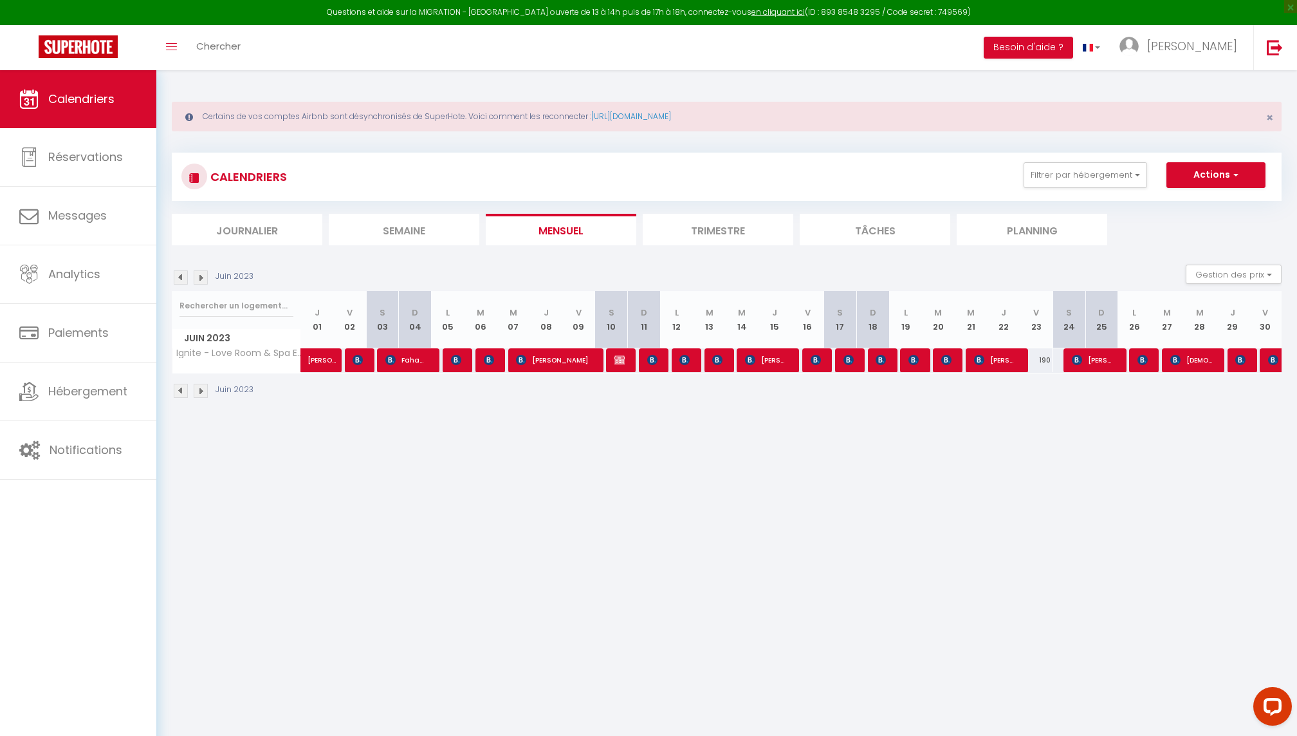
click at [180, 270] on img at bounding box center [181, 277] width 14 height 14
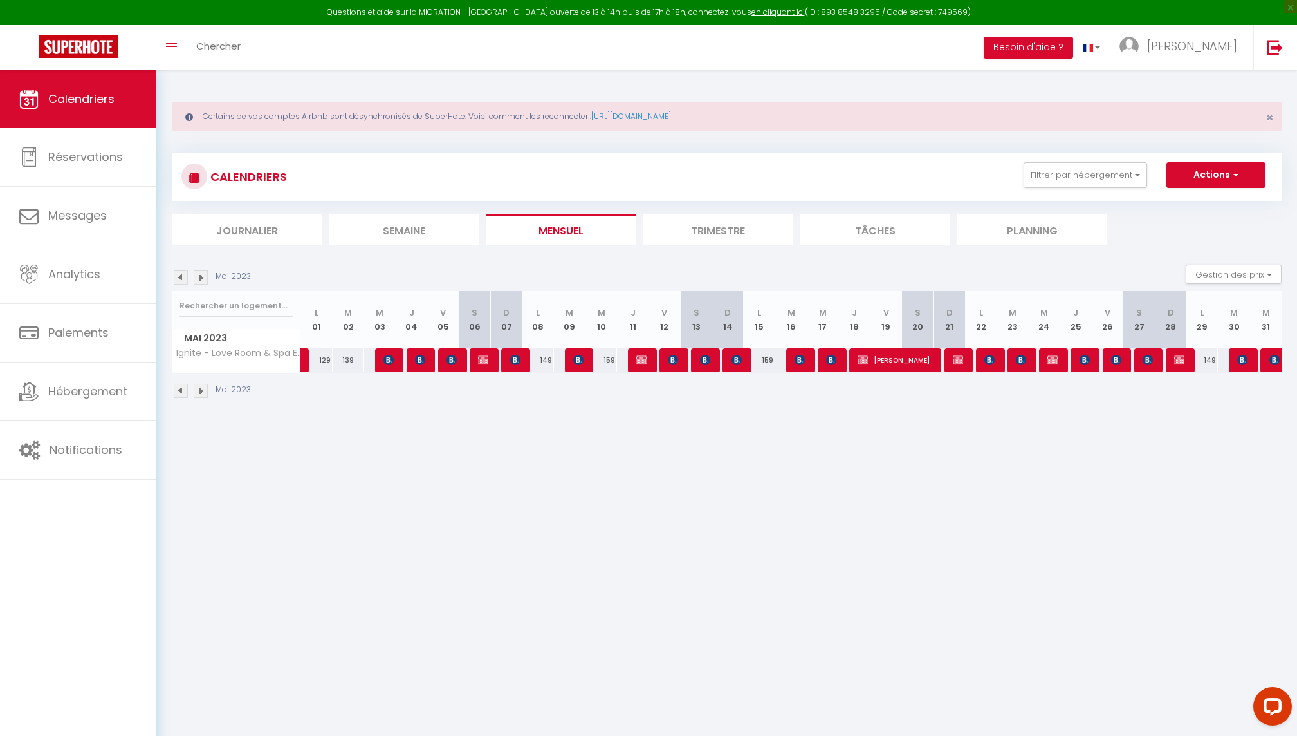
click at [180, 270] on img at bounding box center [181, 277] width 14 height 14
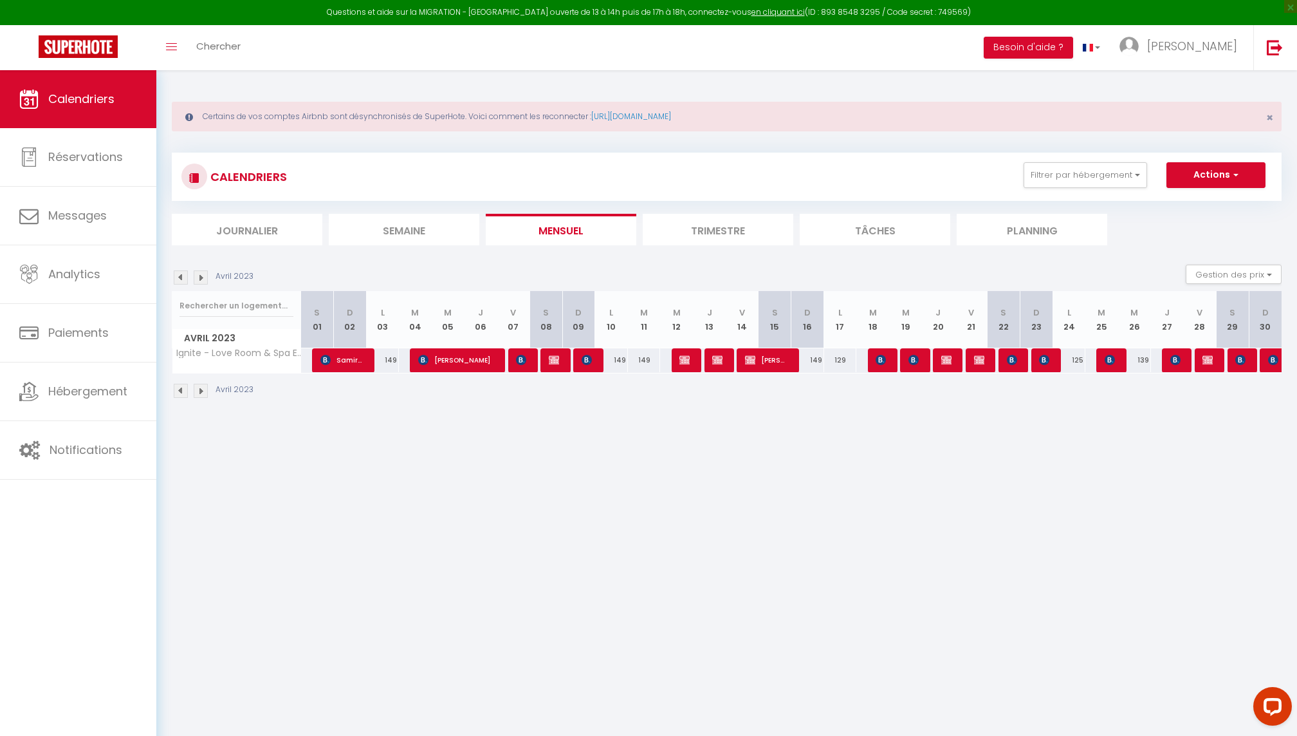
click at [180, 270] on img at bounding box center [181, 277] width 14 height 14
